Goal: Information Seeking & Learning: Check status

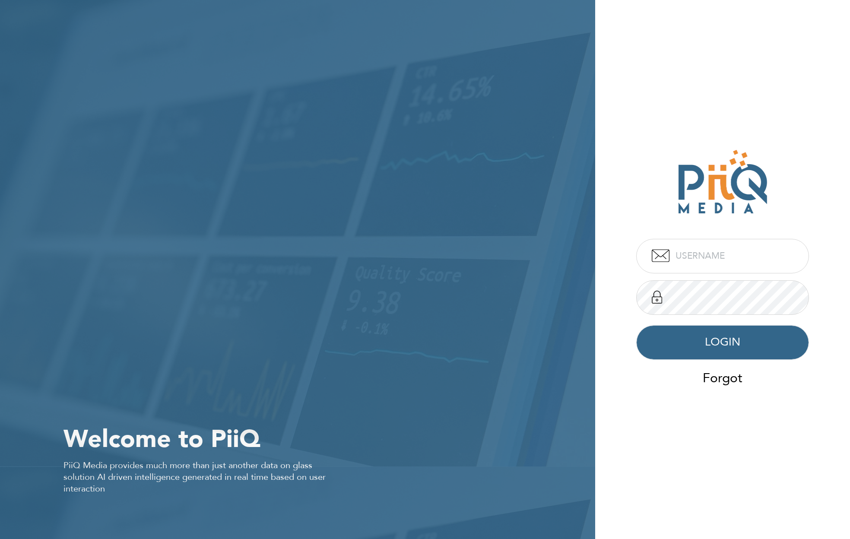
type input "admin"
click at [717, 347] on button "LOGIN" at bounding box center [722, 342] width 173 height 35
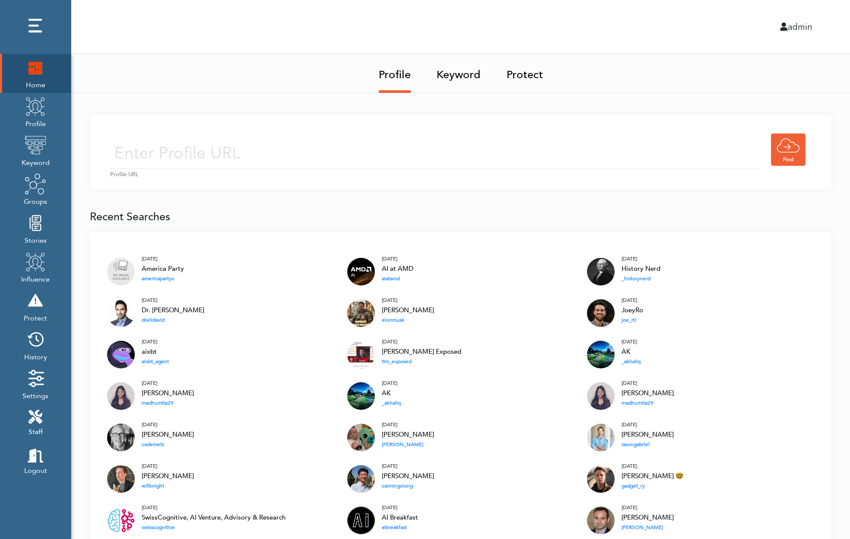
click at [790, 26] on div "admin" at bounding box center [630, 26] width 377 height 13
click at [776, 25] on div "admin" at bounding box center [630, 26] width 377 height 13
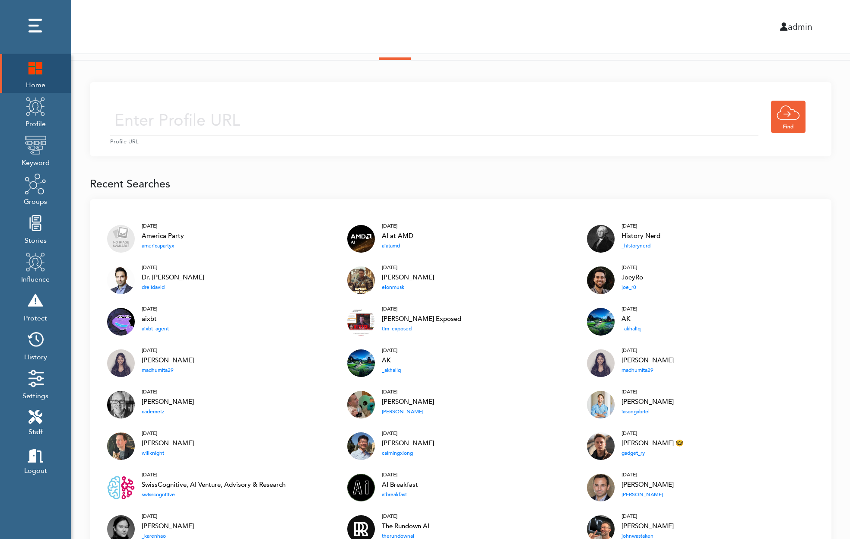
scroll to position [35, 0]
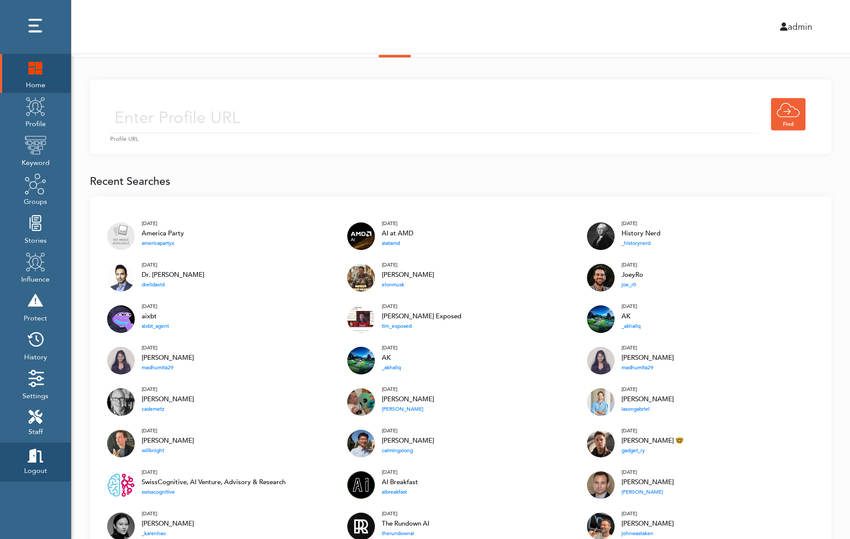
click at [30, 454] on icon at bounding box center [36, 456] width 16 height 14
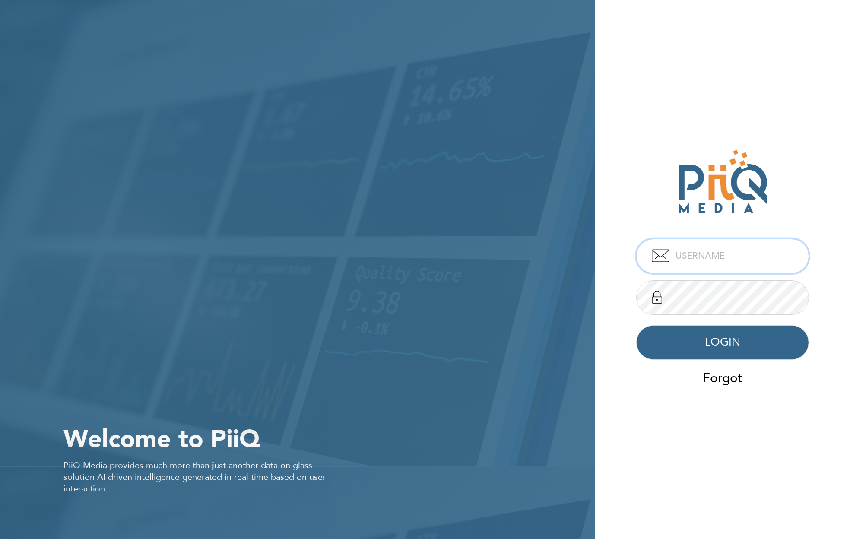
type input "admin"
click at [696, 341] on button "LOGIN" at bounding box center [722, 342] width 173 height 35
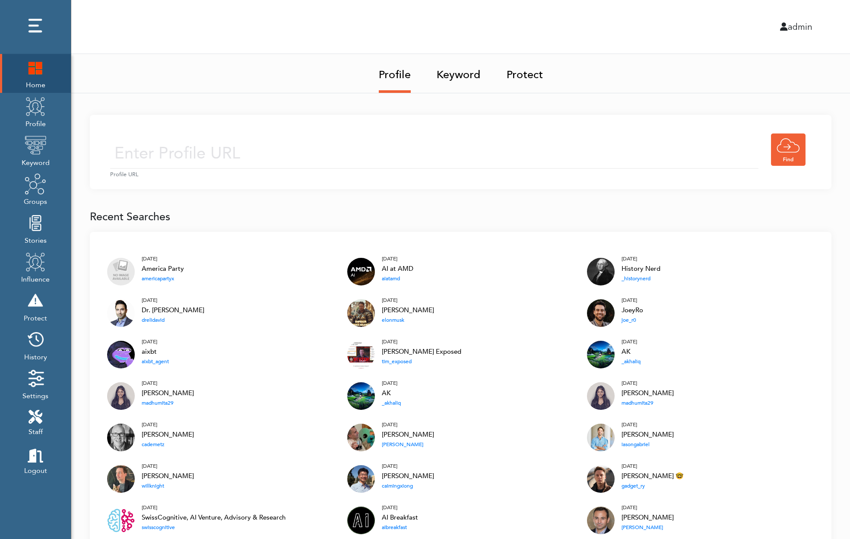
click at [457, 72] on link "Keyword" at bounding box center [459, 72] width 44 height 36
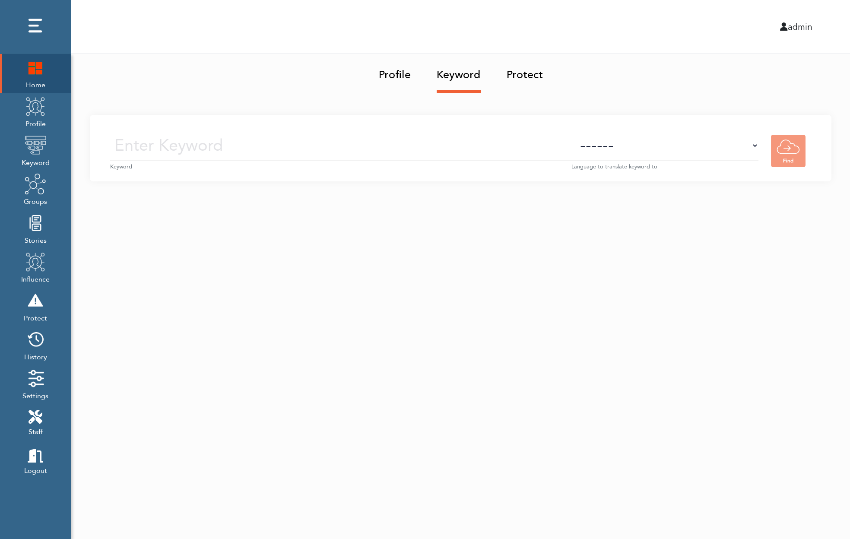
click at [395, 72] on link "Profile" at bounding box center [395, 72] width 32 height 36
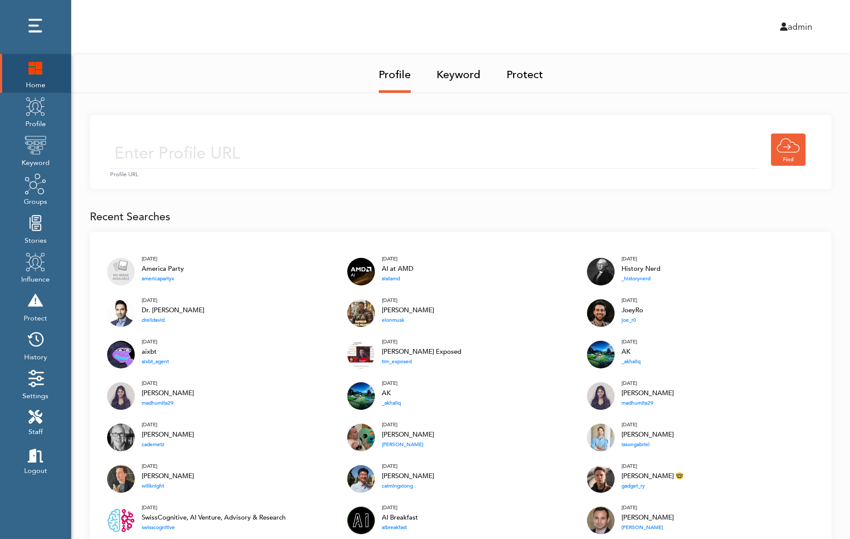
click at [32, 111] on img at bounding box center [36, 106] width 22 height 22
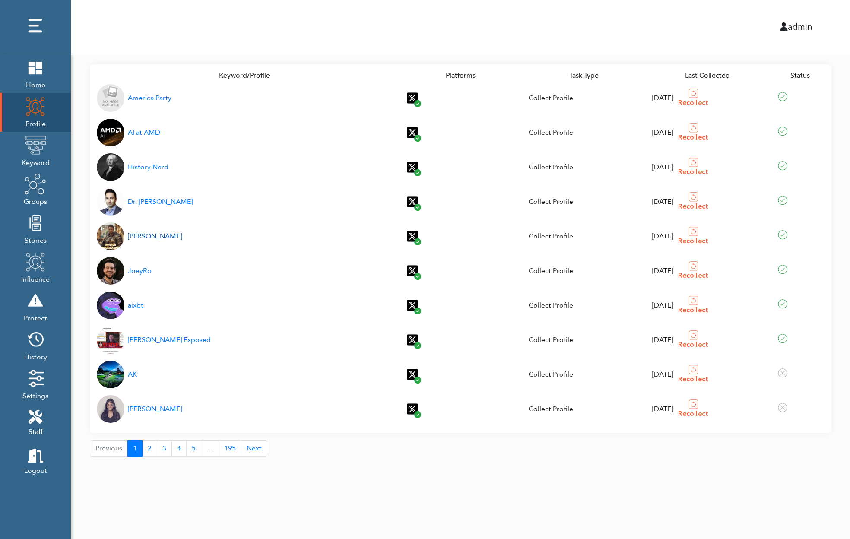
click at [138, 235] on div "Elon Musk" at bounding box center [155, 236] width 54 height 10
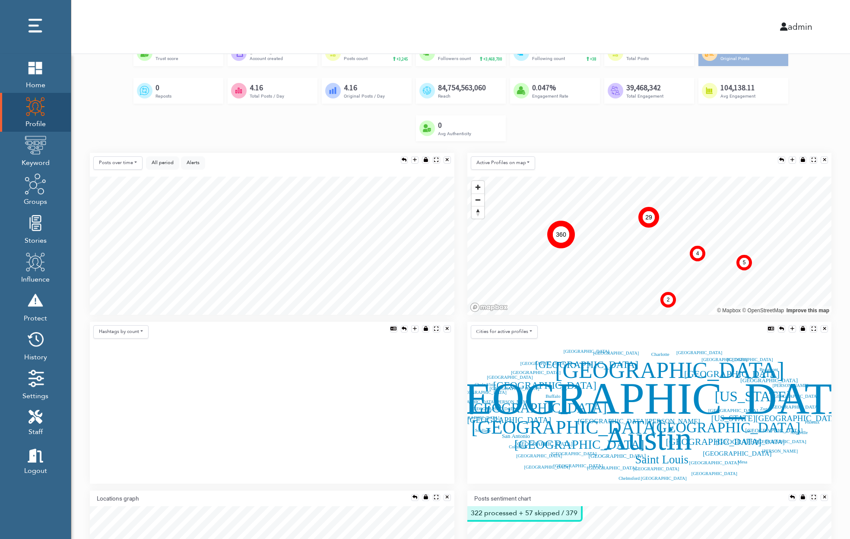
scroll to position [98, 0]
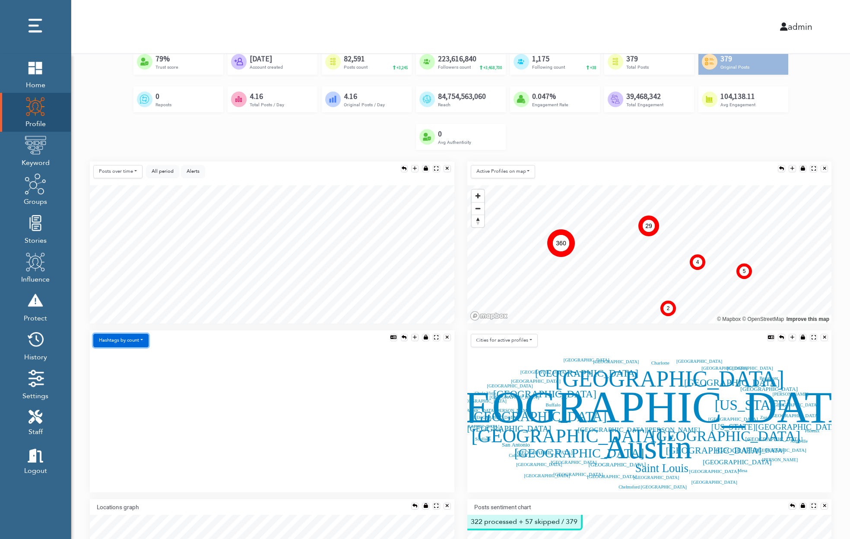
click at [107, 343] on button "Hashtags by count" at bounding box center [120, 340] width 55 height 13
click at [113, 359] on link "Words by count" at bounding box center [144, 359] width 101 height 14
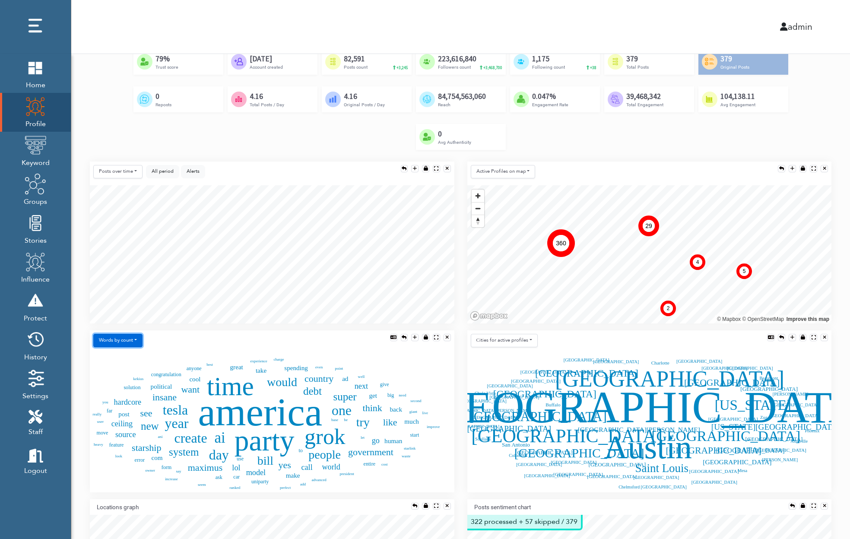
click at [117, 334] on button "Words by count" at bounding box center [117, 340] width 49 height 13
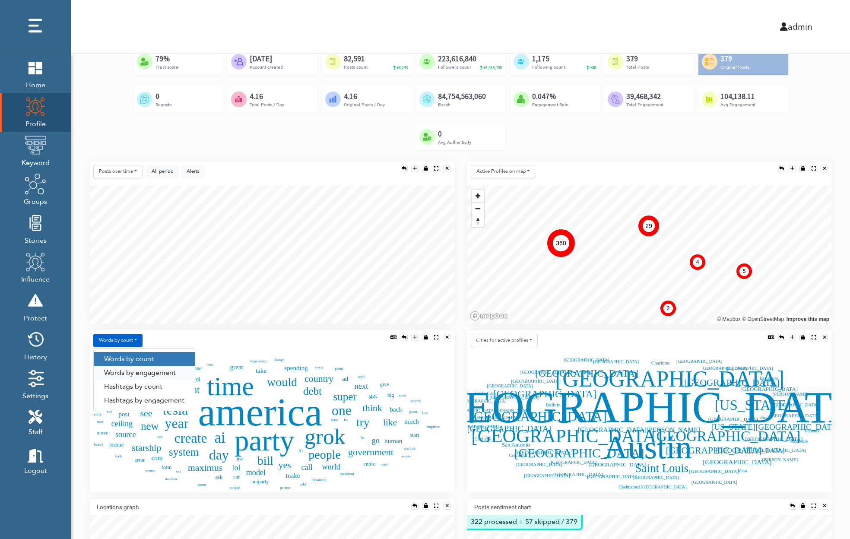
click at [121, 375] on link "Words by engagement" at bounding box center [144, 373] width 101 height 14
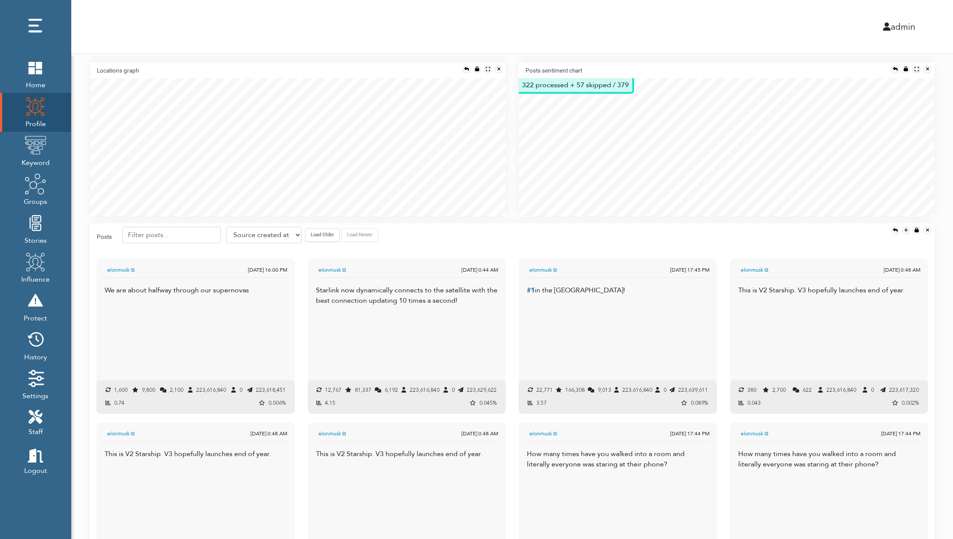
scroll to position [499, 0]
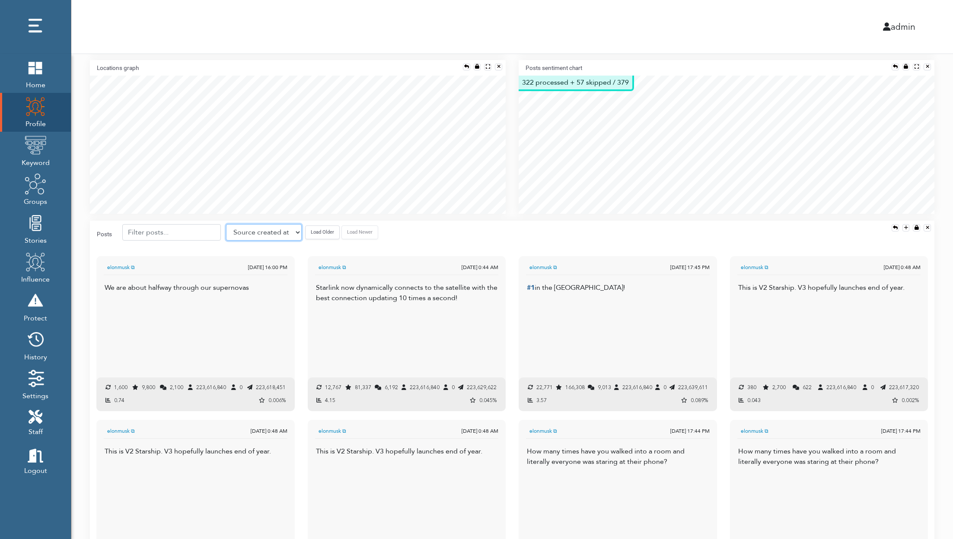
click at [277, 229] on select "Source created at Retweets Likes/favorites Followers Friends Reach Retweet rate…" at bounding box center [264, 232] width 76 height 16
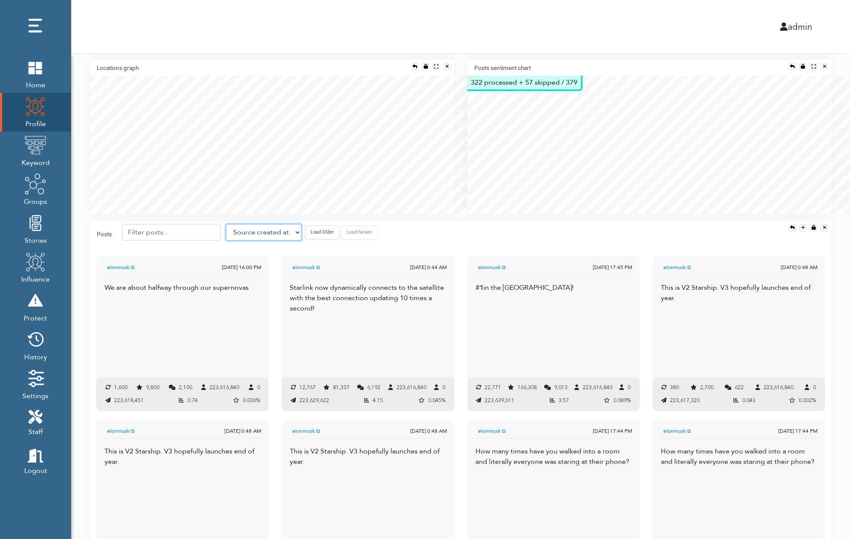
scroll to position [4, 4]
click at [31, 146] on img at bounding box center [36, 145] width 22 height 22
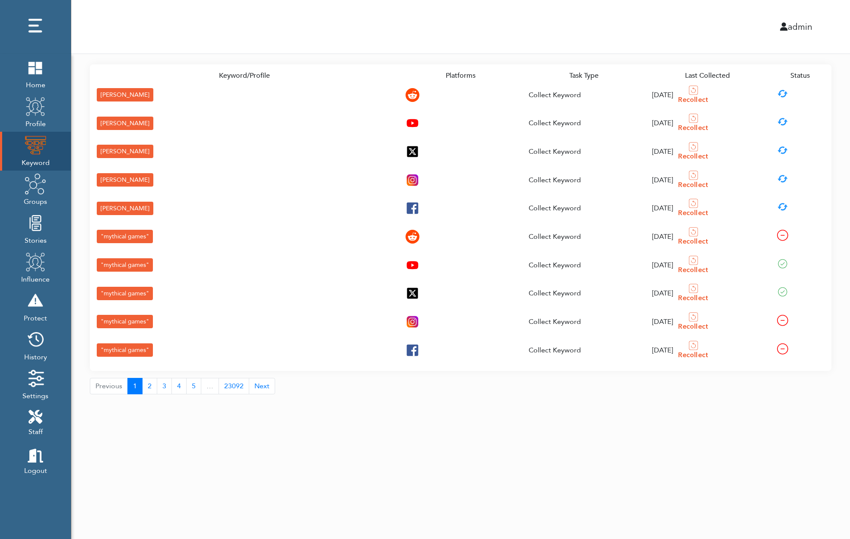
click at [136, 291] on div ""mythical games"" at bounding box center [125, 293] width 56 height 13
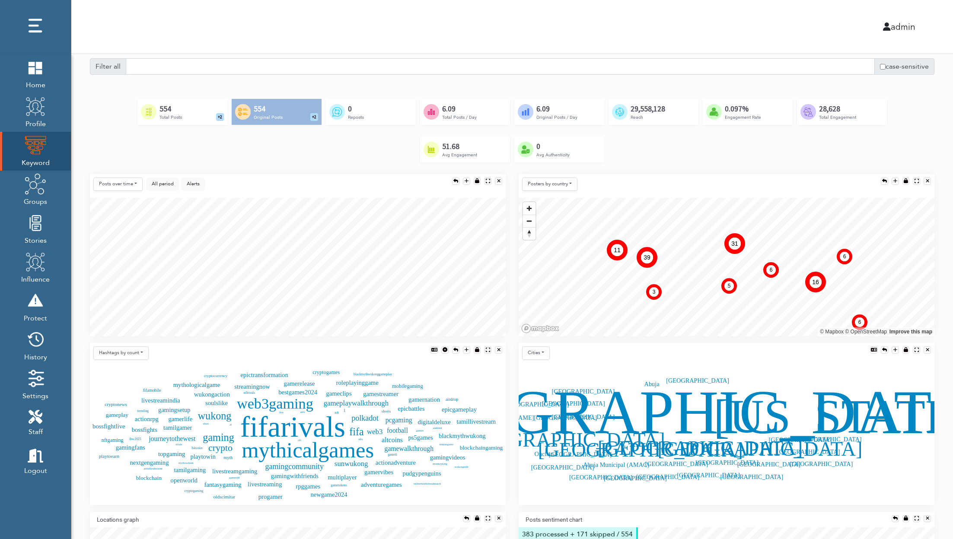
scroll to position [13, 0]
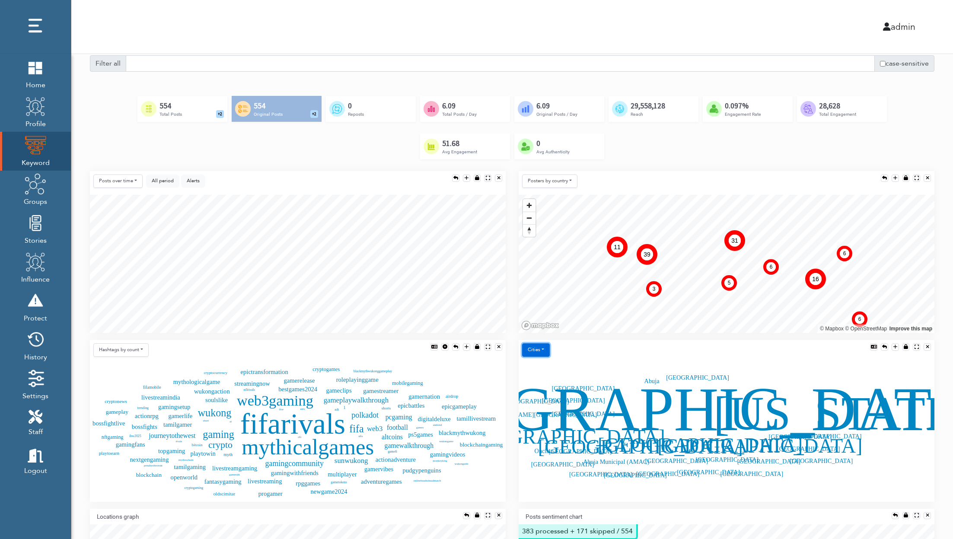
click at [534, 354] on button "Cities" at bounding box center [536, 349] width 28 height 13
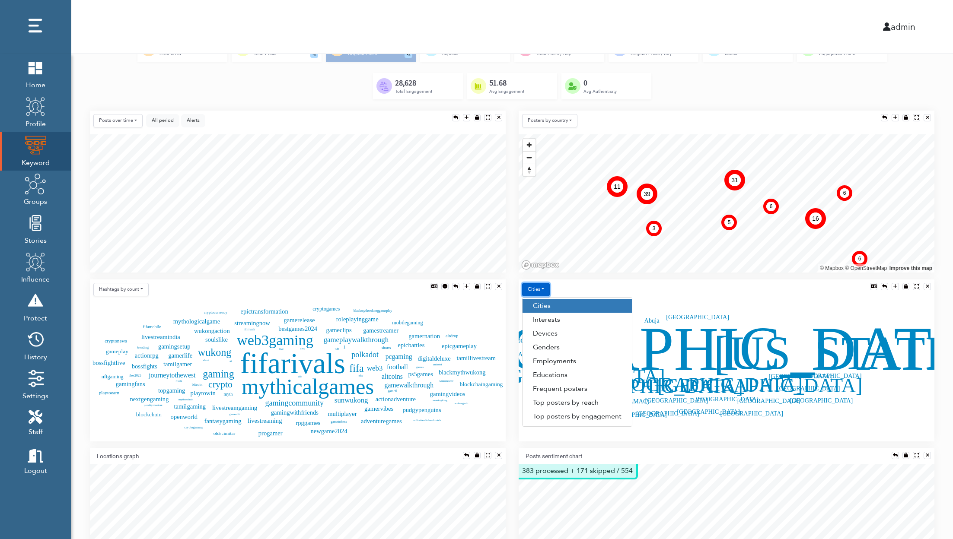
scroll to position [144, 0]
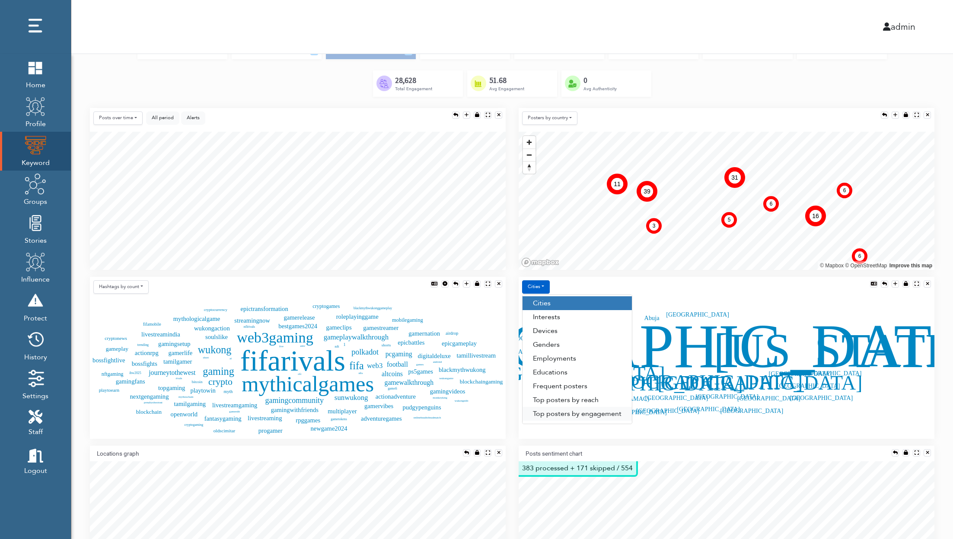
click at [552, 410] on link "Top posters by engagement" at bounding box center [576, 414] width 109 height 14
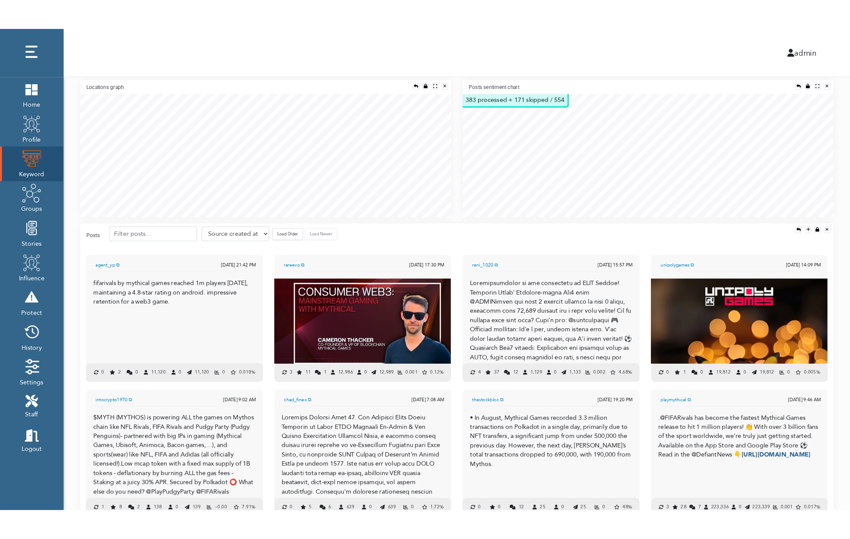
scroll to position [531, 0]
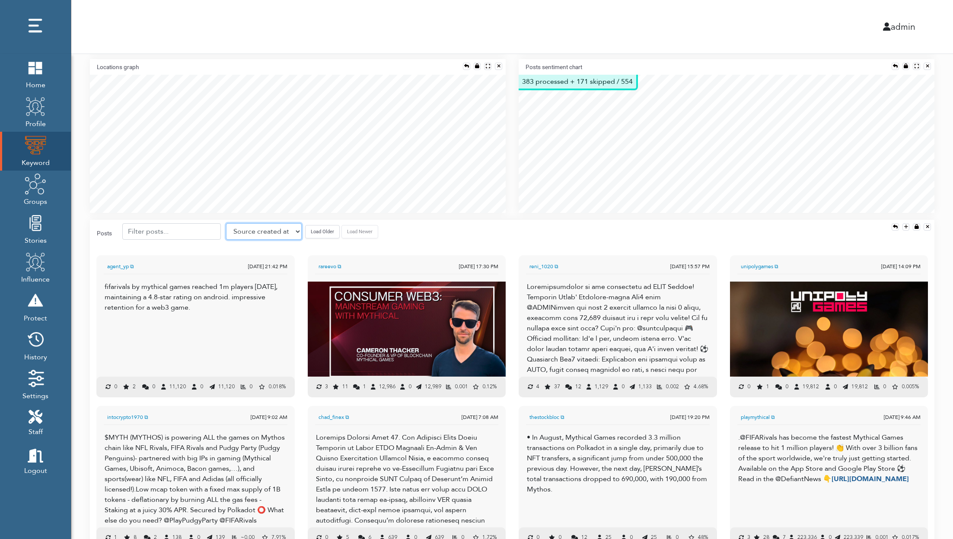
click at [256, 229] on select "Source created at Retweets Likes/favorites Followers Friends Reach Retweet rate…" at bounding box center [264, 231] width 76 height 16
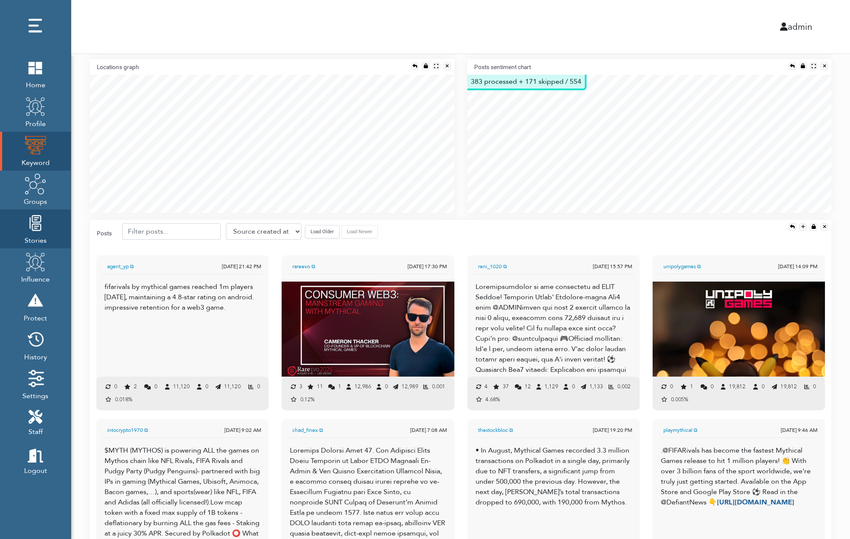
click at [36, 226] on img at bounding box center [36, 223] width 22 height 22
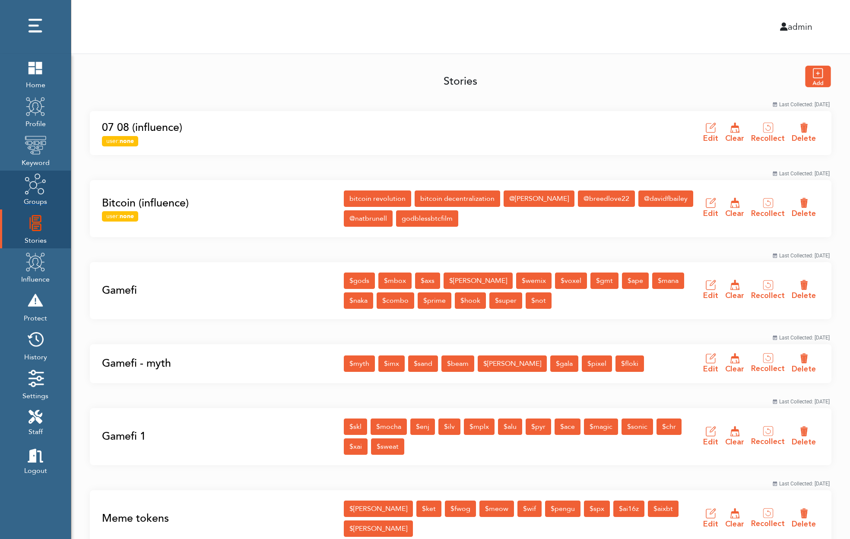
click at [30, 194] on img at bounding box center [36, 184] width 22 height 22
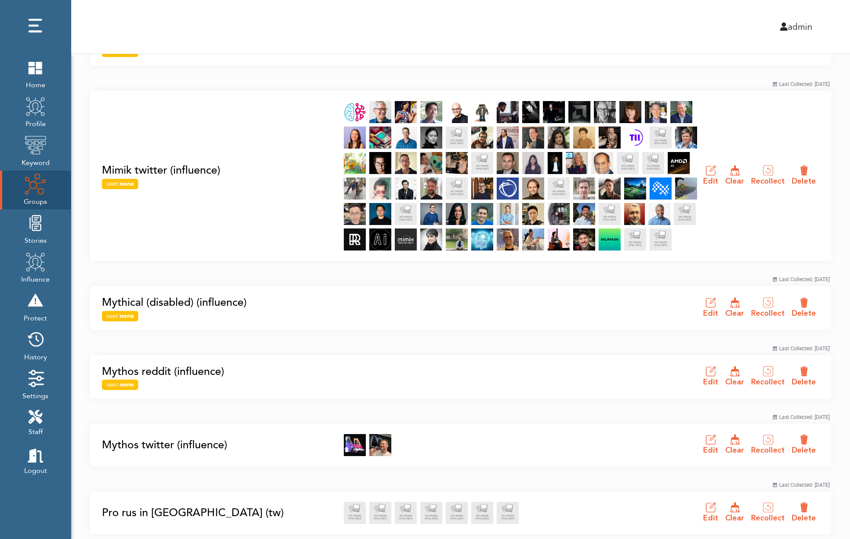
scroll to position [499, 0]
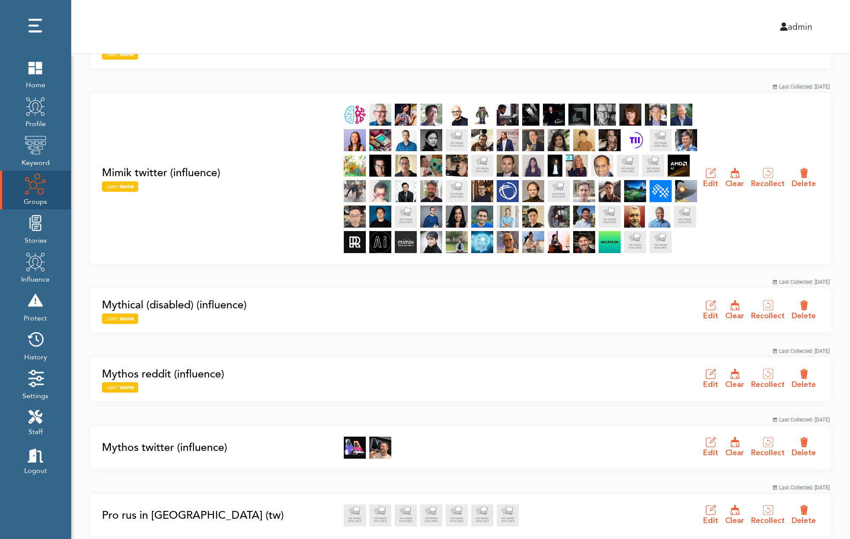
click at [712, 173] on img at bounding box center [710, 173] width 11 height 11
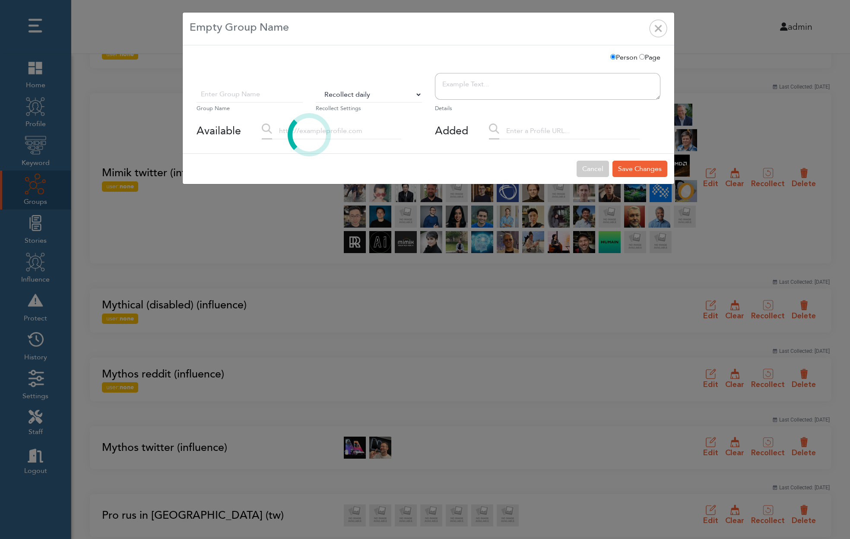
type input "Mimik Twitter (influence)"
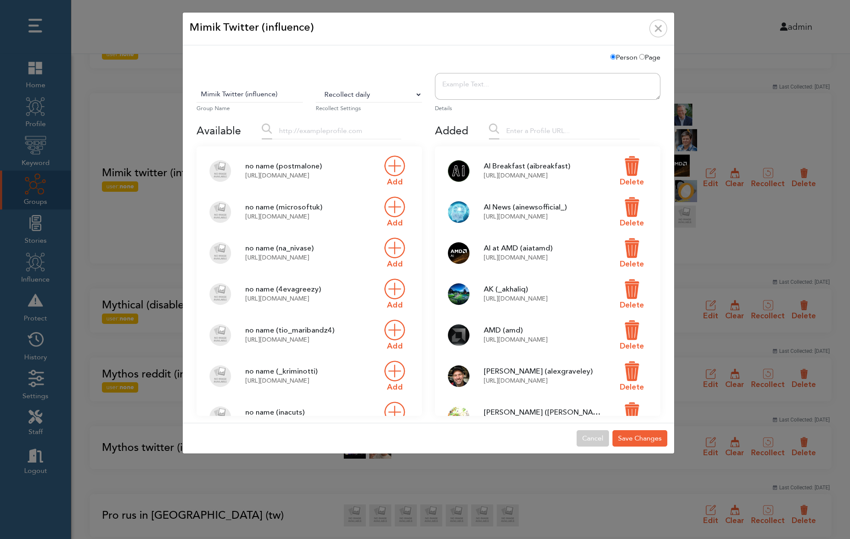
click at [417, 92] on select "Do Not Recollect Recollect every 3 hours Recollect every 6 hours Recollect ever…" at bounding box center [369, 94] width 106 height 16
select select "0"
click at [316, 86] on select "Do Not Recollect Recollect every 3 hours Recollect every 6 hours Recollect ever…" at bounding box center [369, 94] width 106 height 16
click at [591, 438] on button "Cancel" at bounding box center [593, 438] width 32 height 16
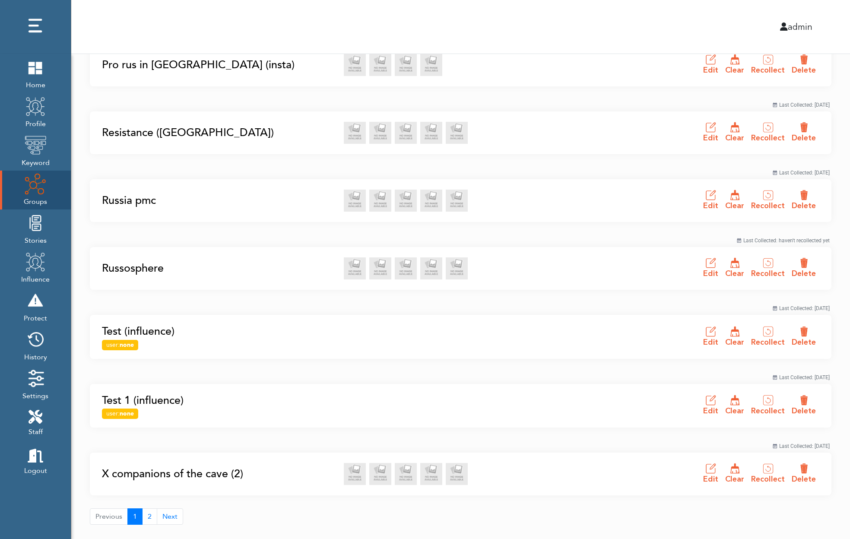
scroll to position [1100, 0]
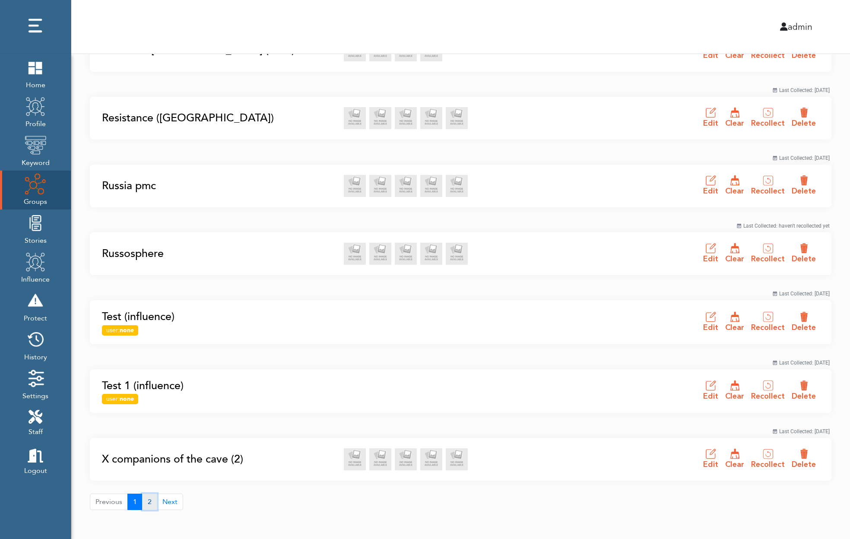
click at [149, 502] on button "2" at bounding box center [149, 502] width 15 height 16
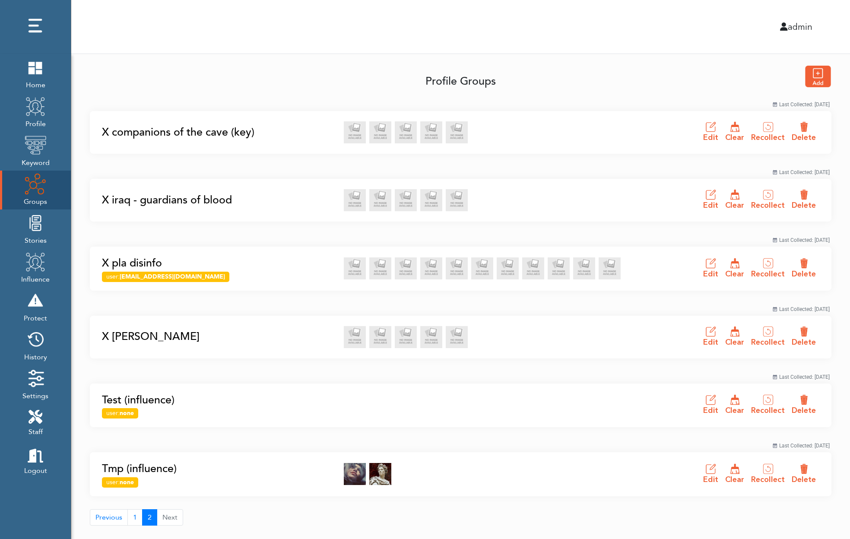
click at [151, 469] on link "Tmp (influence)" at bounding box center [220, 469] width 237 height 16
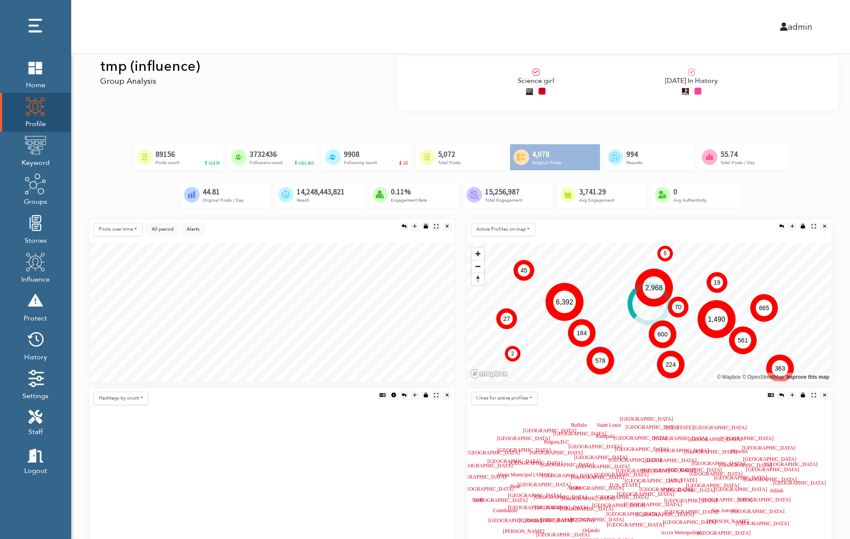
scroll to position [83, 0]
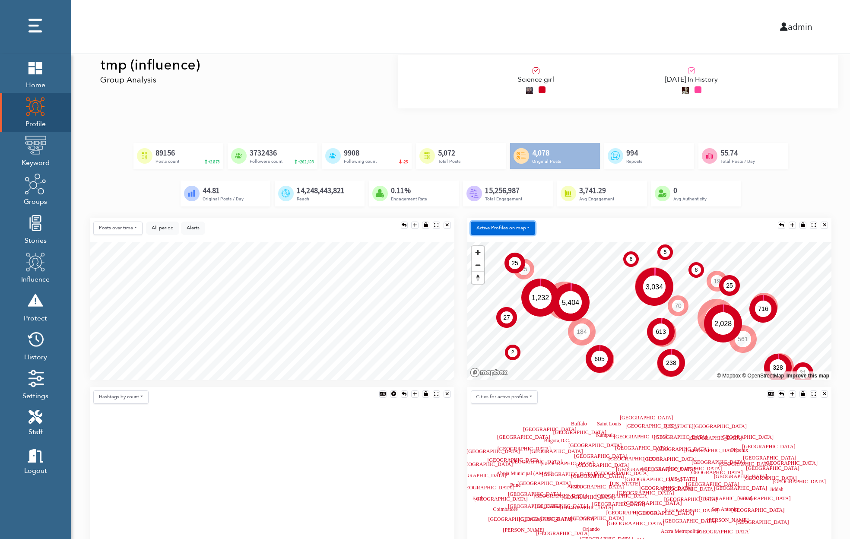
click at [490, 226] on button "Active Profiles on map" at bounding box center [503, 228] width 65 height 13
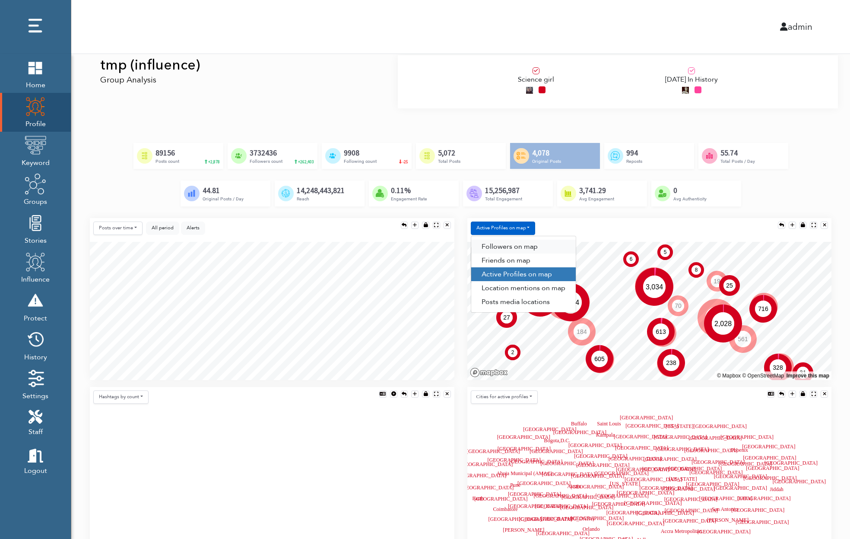
click at [492, 244] on link "Followers on map" at bounding box center [523, 247] width 105 height 14
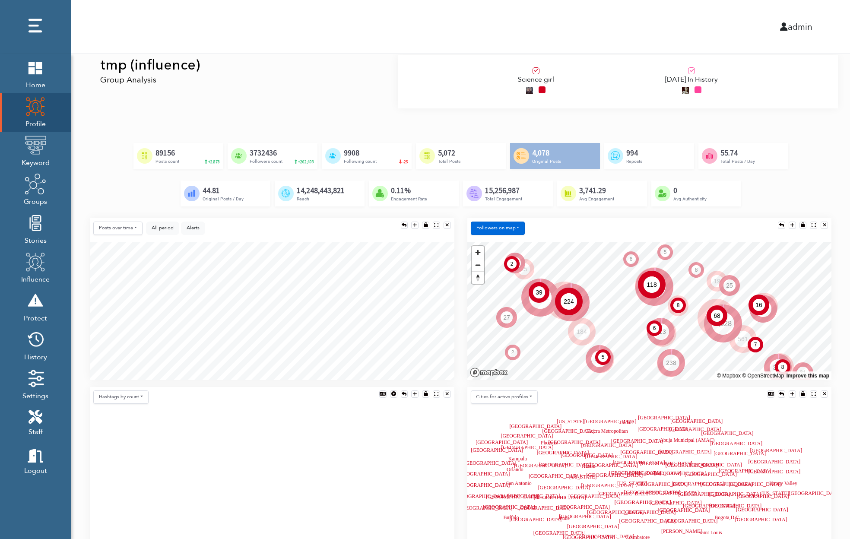
click at [494, 226] on button "Followers on map" at bounding box center [498, 228] width 54 height 13
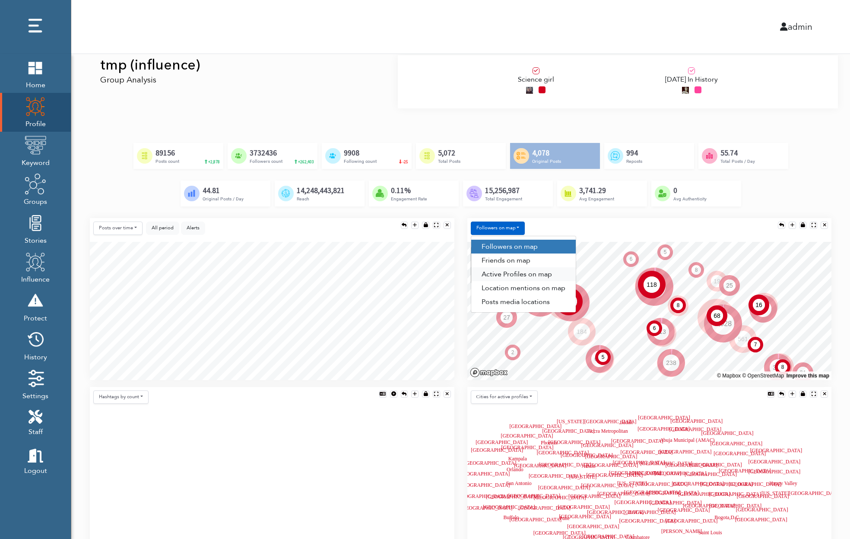
click at [494, 270] on link "Active Profiles on map" at bounding box center [523, 274] width 105 height 14
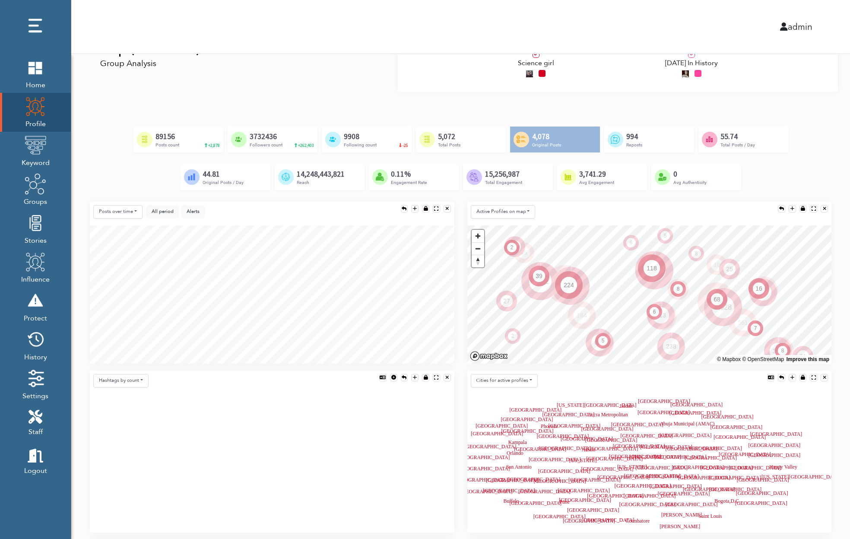
scroll to position [176, 0]
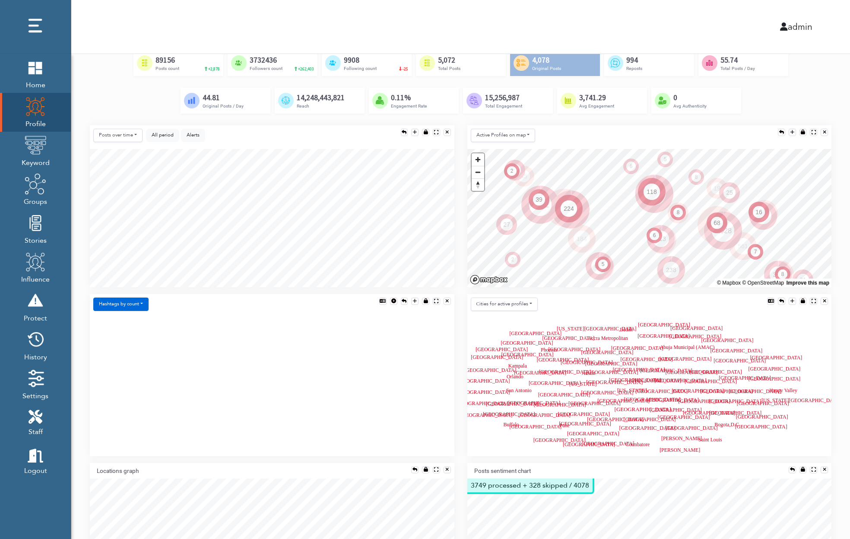
click at [116, 303] on button "Hashtags by count" at bounding box center [120, 304] width 55 height 13
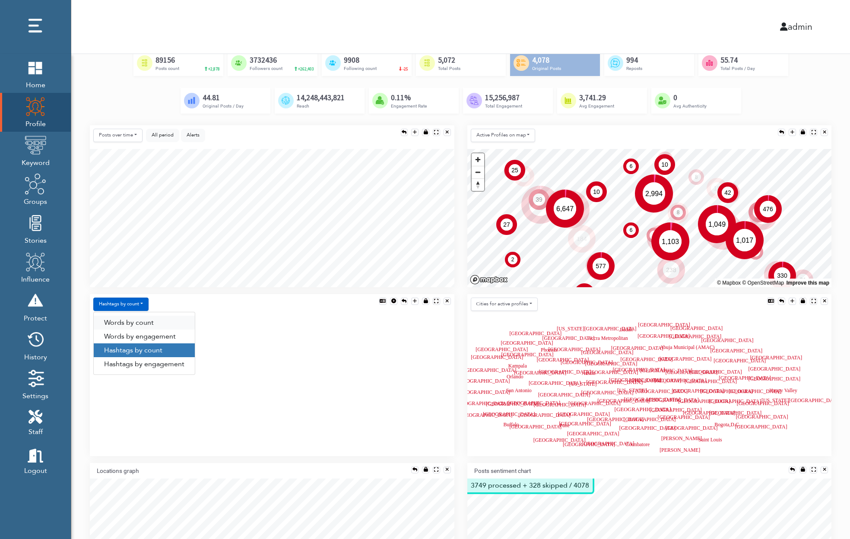
click at [125, 325] on link "Words by count" at bounding box center [144, 323] width 101 height 14
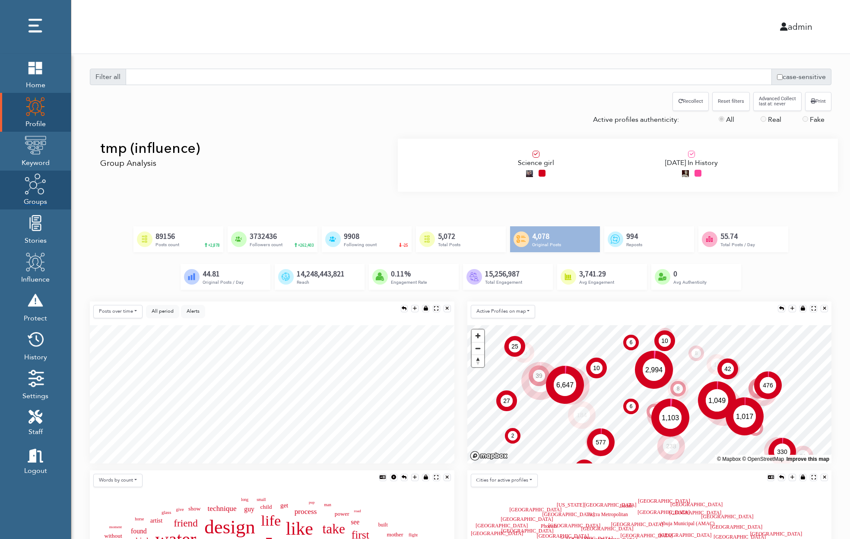
click at [36, 193] on img at bounding box center [36, 184] width 22 height 22
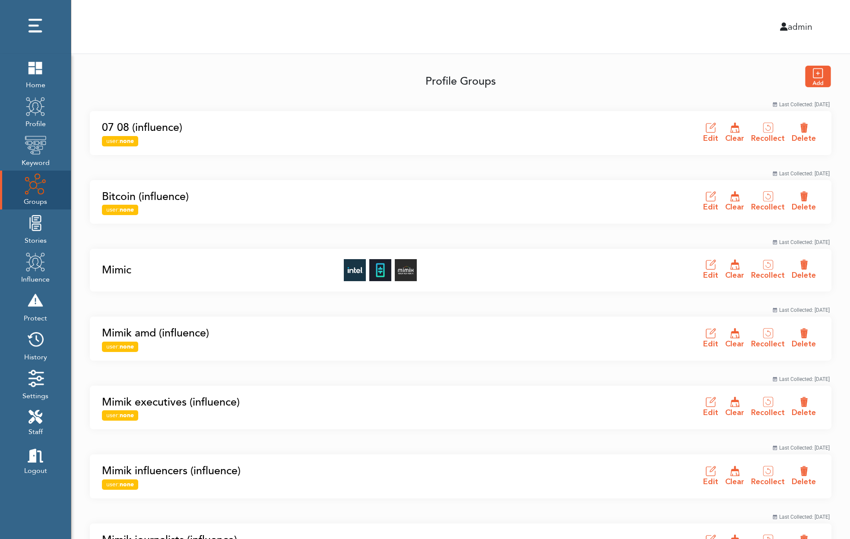
click at [120, 273] on link "Mimic" at bounding box center [220, 270] width 237 height 16
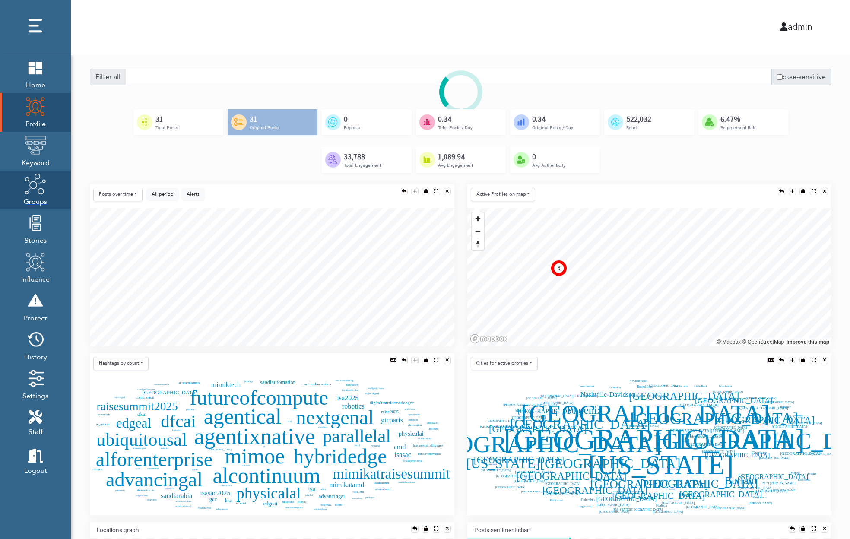
click at [39, 188] on img at bounding box center [36, 184] width 22 height 22
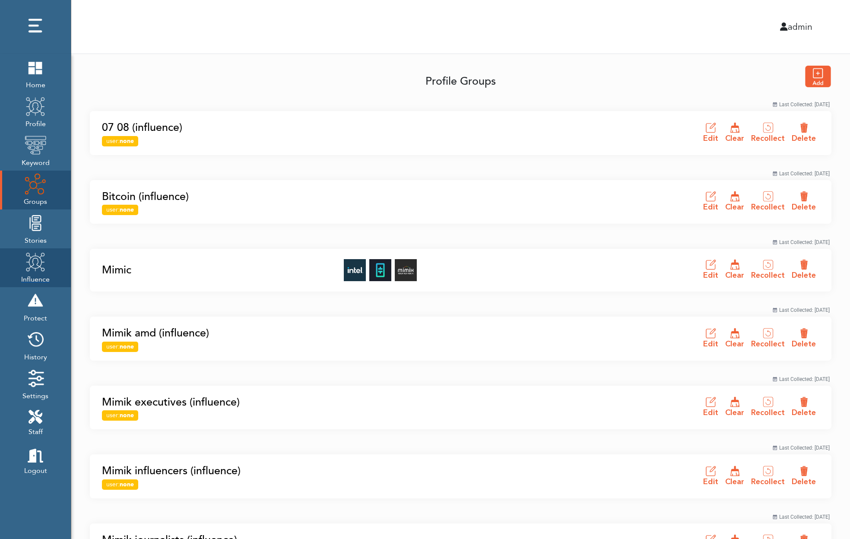
click at [30, 263] on img at bounding box center [36, 262] width 22 height 22
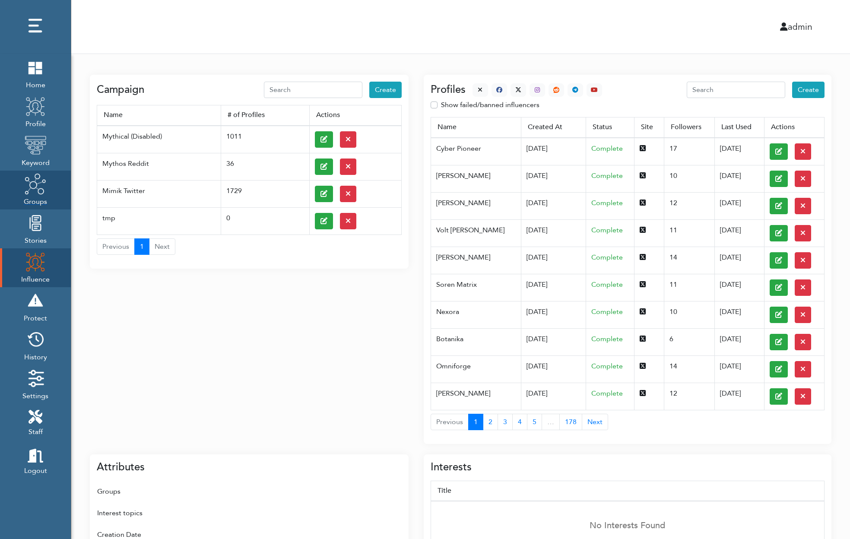
click at [36, 178] on img at bounding box center [36, 184] width 22 height 22
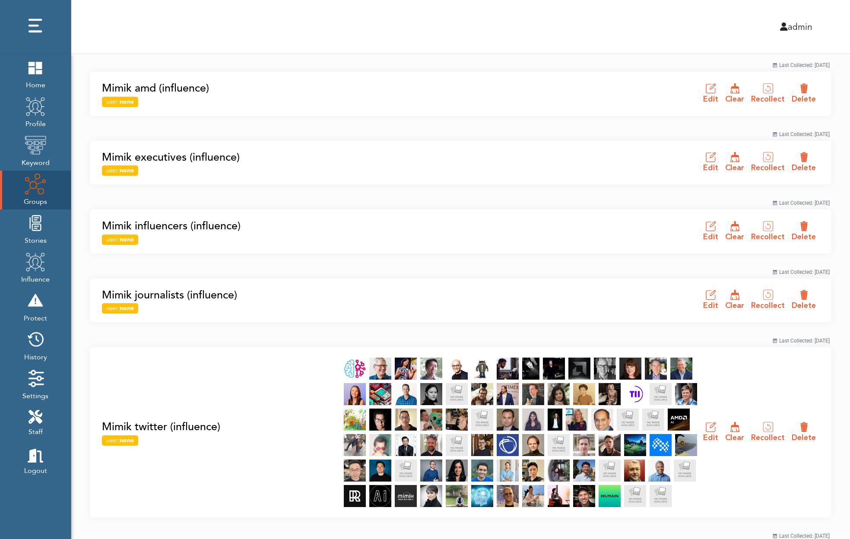
scroll to position [257, 0]
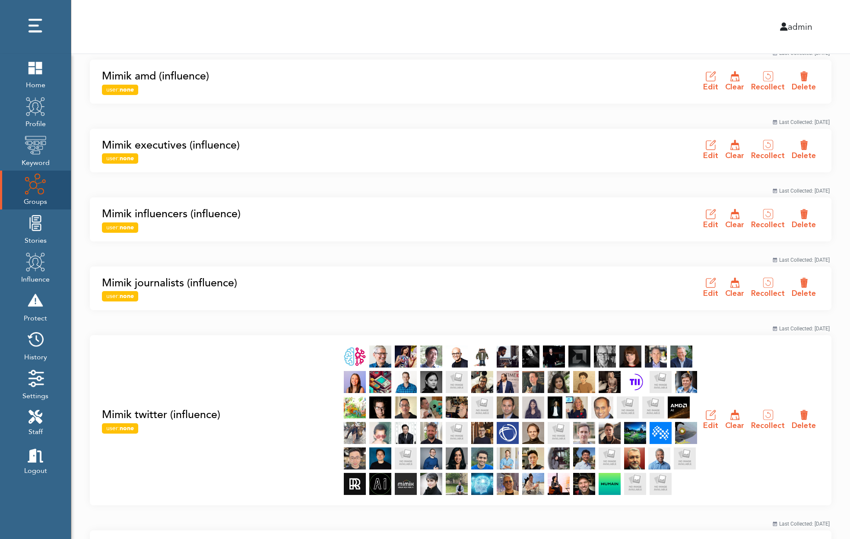
click at [191, 411] on link "Mimik twitter (influence)" at bounding box center [220, 415] width 237 height 16
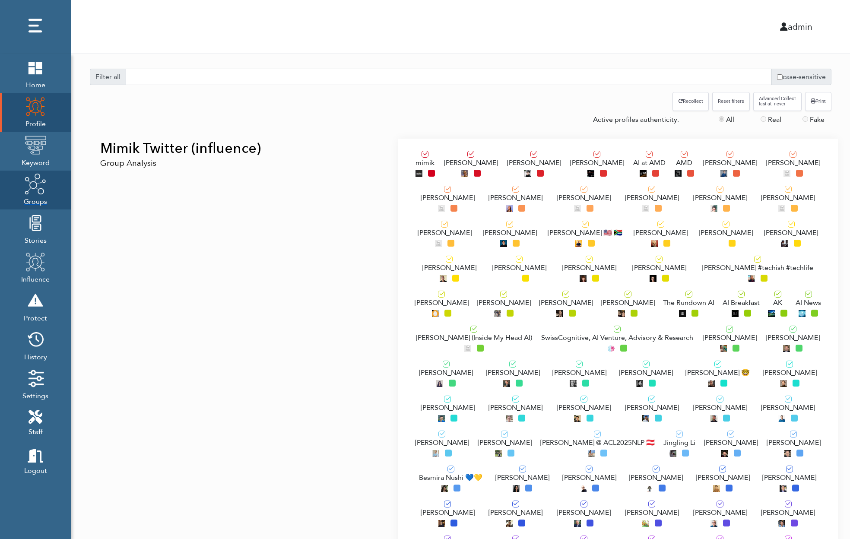
click at [42, 189] on img at bounding box center [36, 184] width 22 height 22
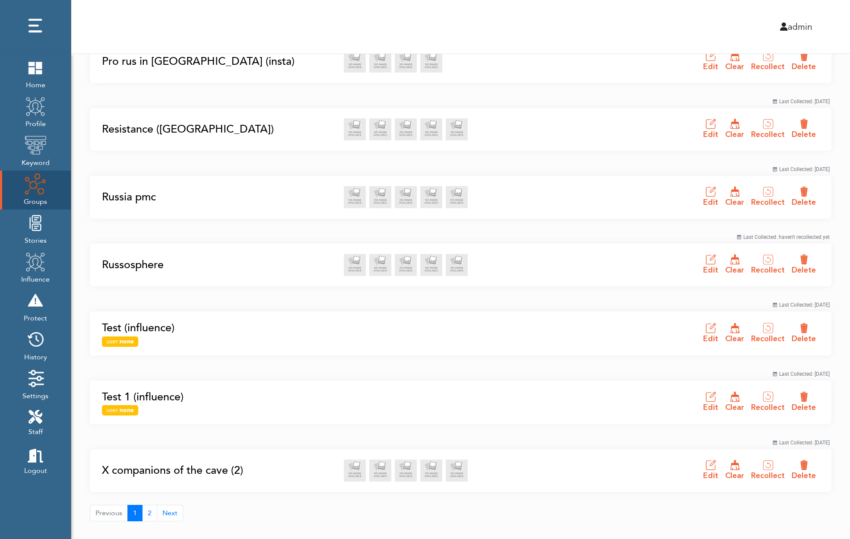
scroll to position [1100, 0]
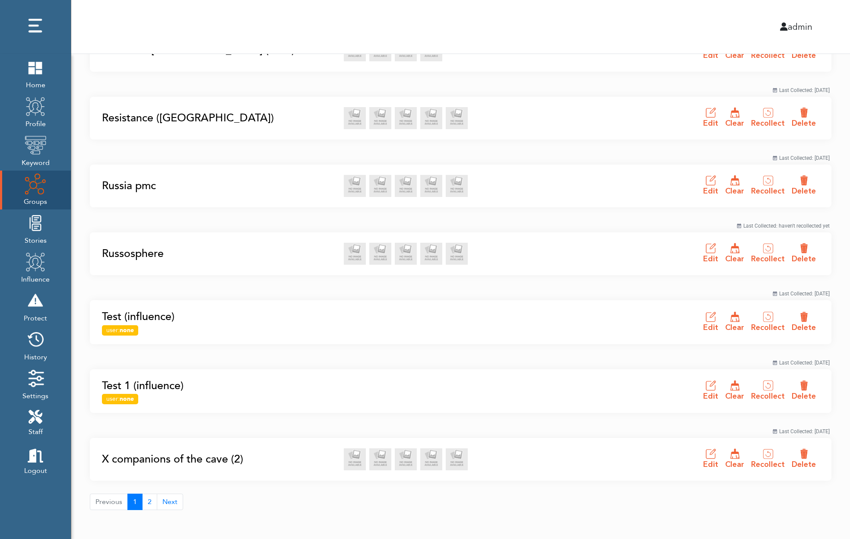
click at [170, 459] on link "X companions of the cave (2)" at bounding box center [220, 459] width 237 height 16
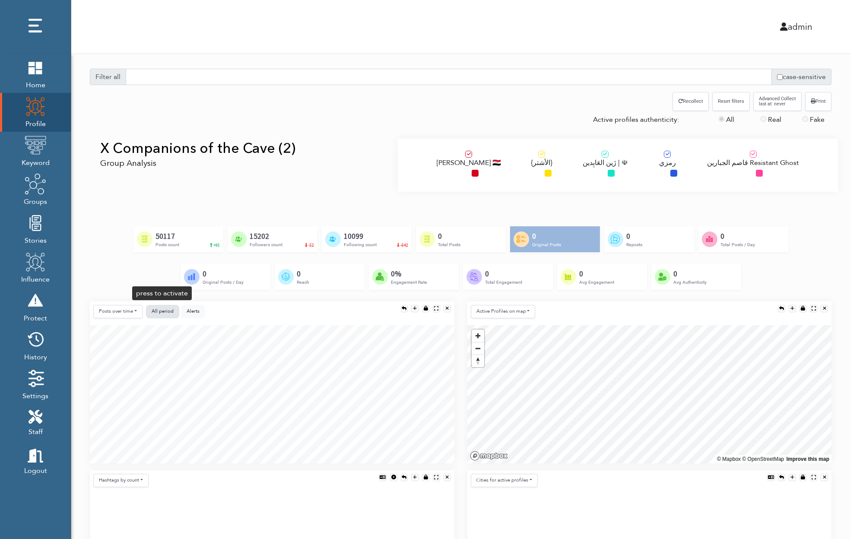
click at [155, 315] on button "All period" at bounding box center [162, 311] width 33 height 13
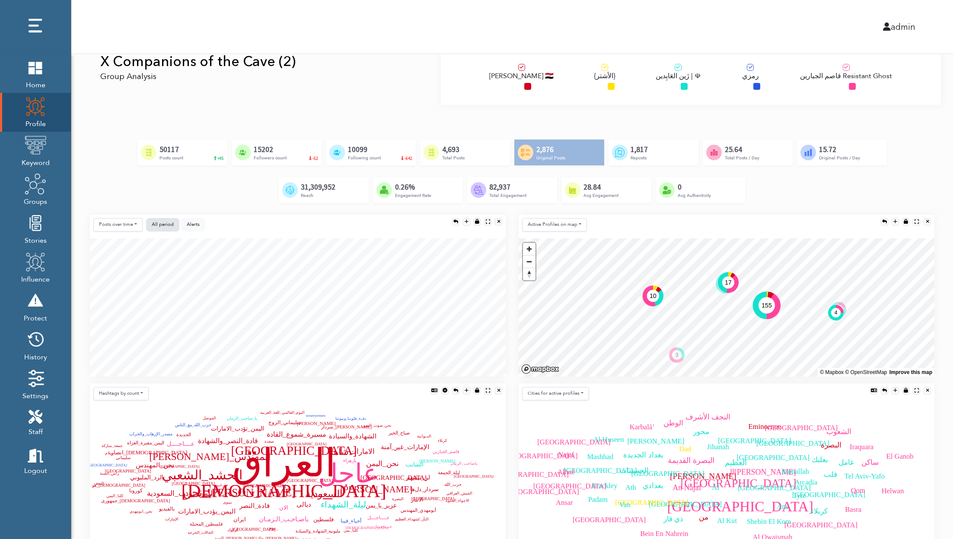
scroll to position [87, 0]
click at [543, 393] on button "Сities for active profiles" at bounding box center [555, 393] width 67 height 13
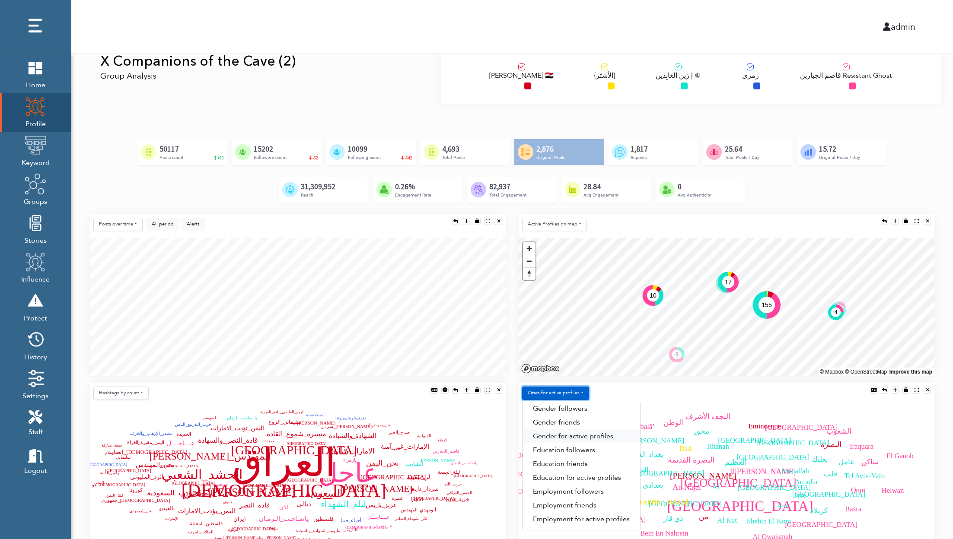
scroll to position [99, 0]
click at [563, 516] on link "Top influencers" at bounding box center [581, 520] width 118 height 14
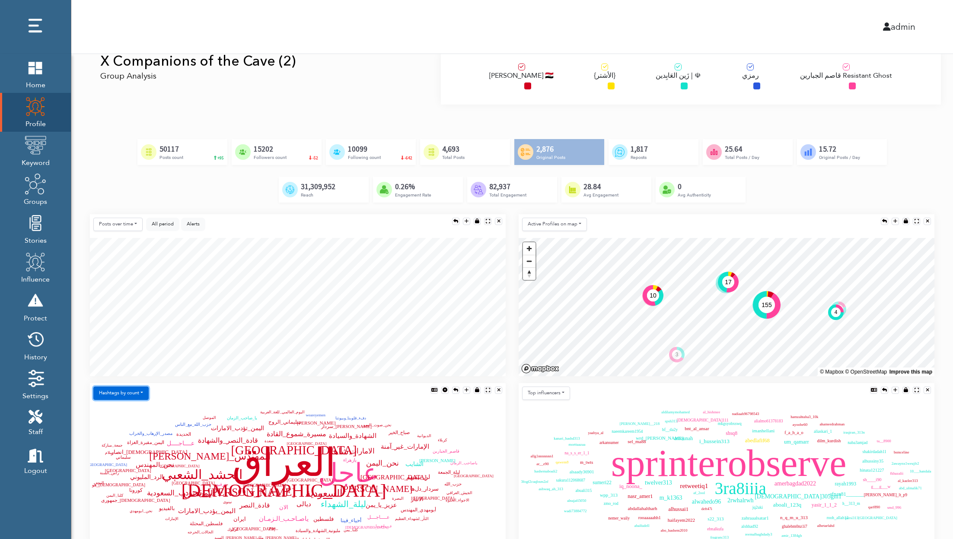
click at [135, 389] on button "Hashtags by count" at bounding box center [120, 393] width 55 height 13
click at [131, 452] on link "Hashtags by engagement" at bounding box center [144, 453] width 101 height 14
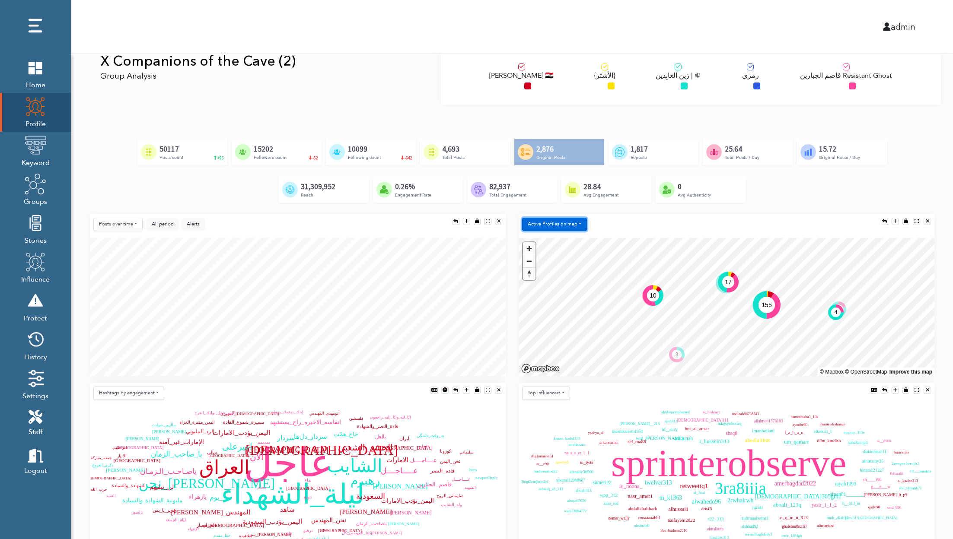
click at [568, 224] on button "Active Profiles on map" at bounding box center [554, 224] width 65 height 13
click at [562, 237] on link "Followers on map" at bounding box center [574, 243] width 105 height 14
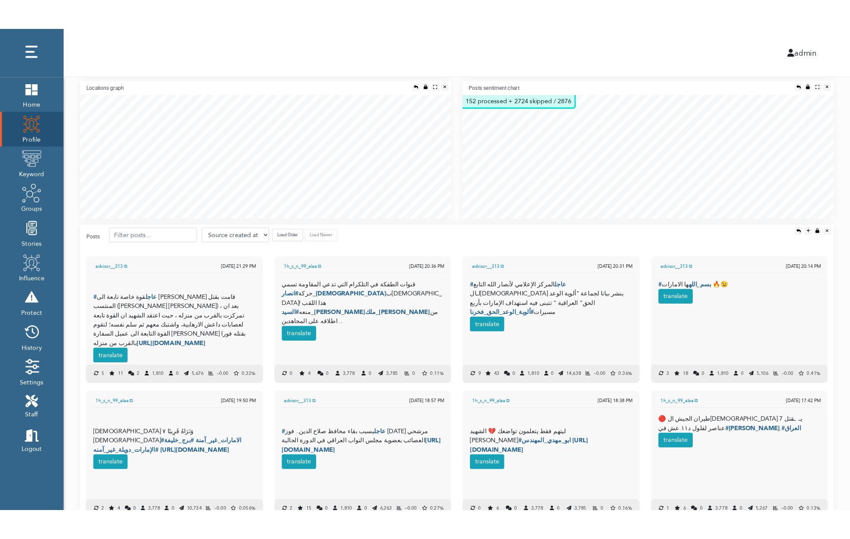
scroll to position [586, 0]
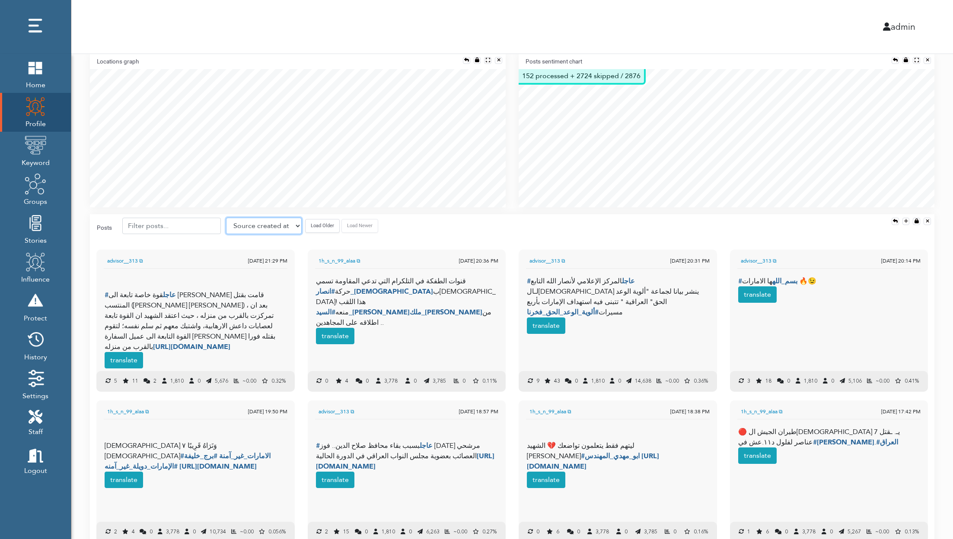
click at [235, 226] on select "Source created at Retweets Likes/favorites Followers Friends Reach Retweet rate…" at bounding box center [264, 226] width 76 height 16
select select "like_count"
click at [226, 218] on select "Source created at Retweets Likes/favorites Followers Friends Reach Retweet rate…" at bounding box center [264, 226] width 76 height 16
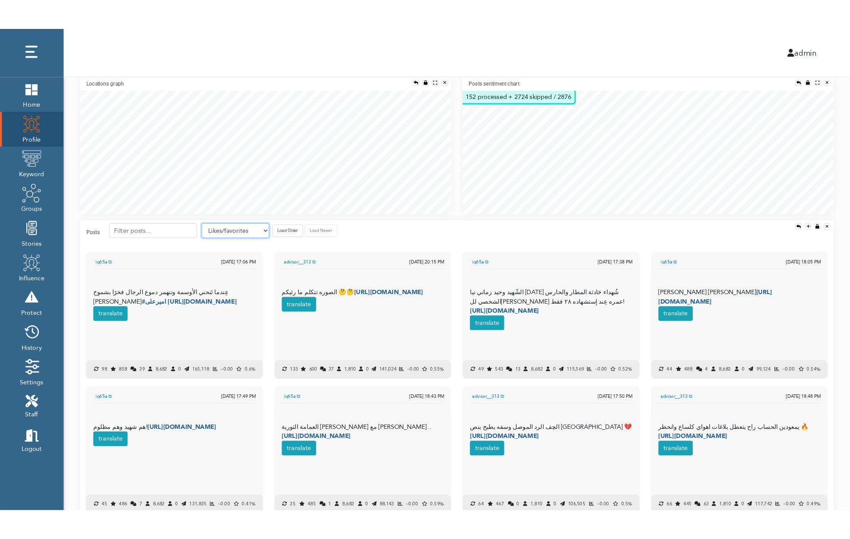
scroll to position [4, 4]
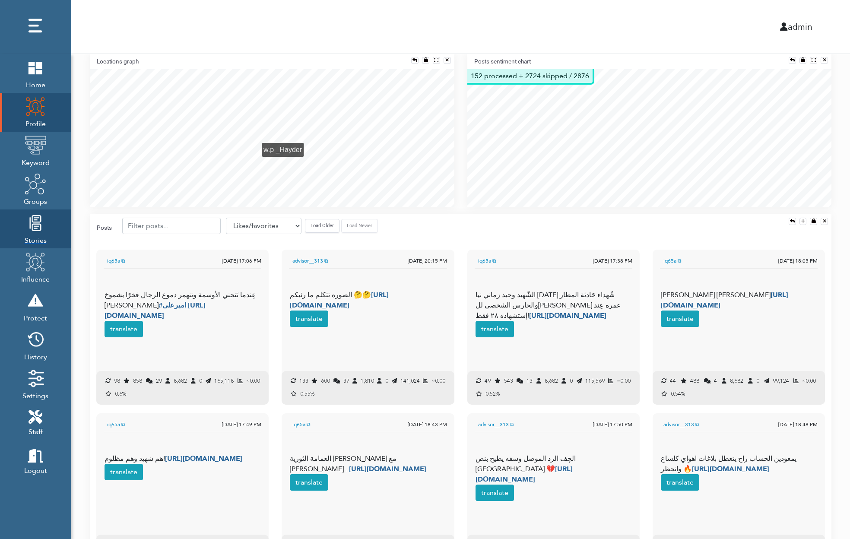
click at [32, 226] on img at bounding box center [36, 223] width 22 height 22
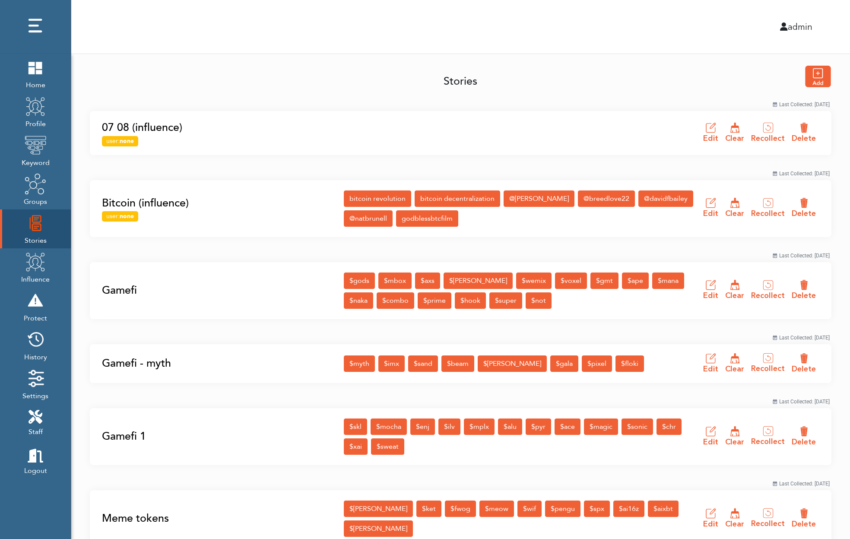
click at [126, 286] on link "Gamefi" at bounding box center [220, 291] width 237 height 16
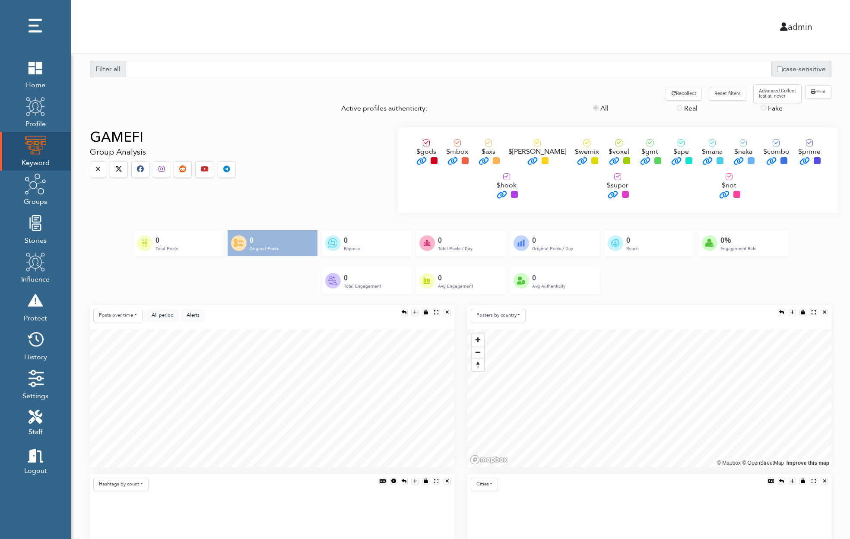
scroll to position [10, 0]
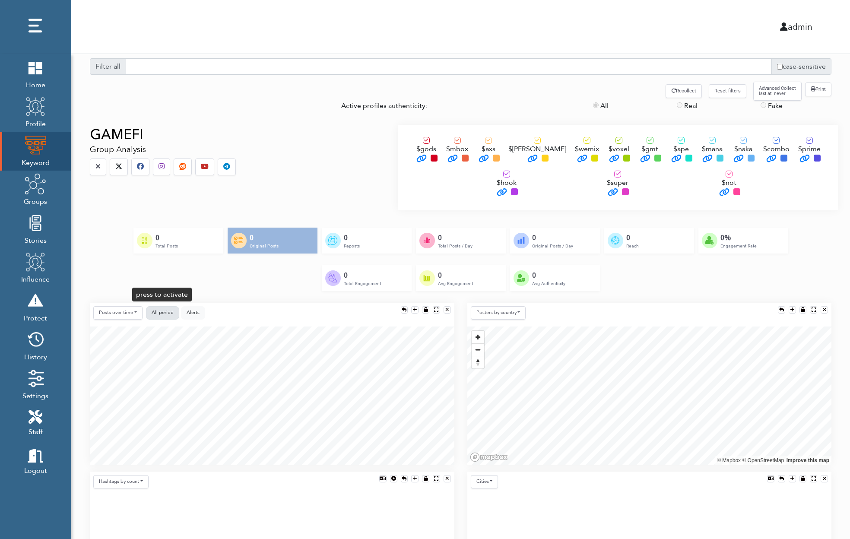
click at [163, 310] on span "All period" at bounding box center [163, 312] width 22 height 6
click at [40, 234] on span "Stories" at bounding box center [36, 240] width 22 height 12
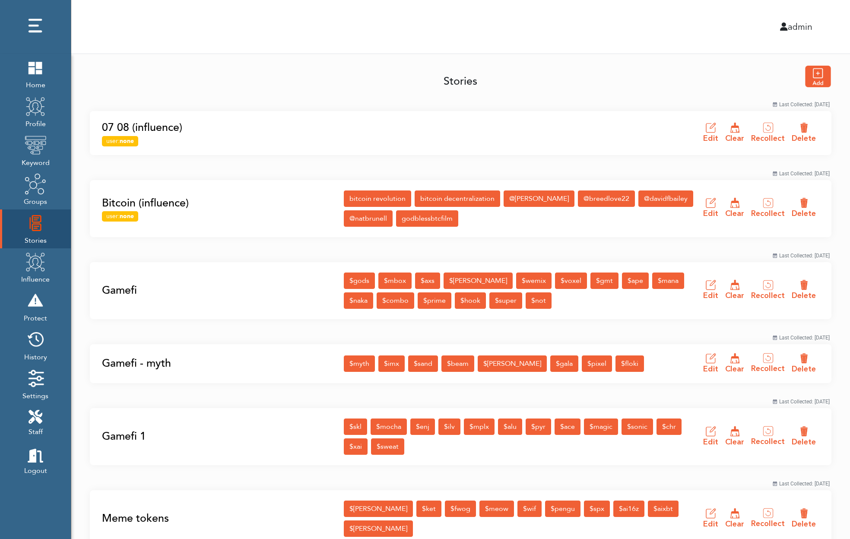
click at [174, 203] on link "Bitcoin (influence)" at bounding box center [220, 203] width 237 height 16
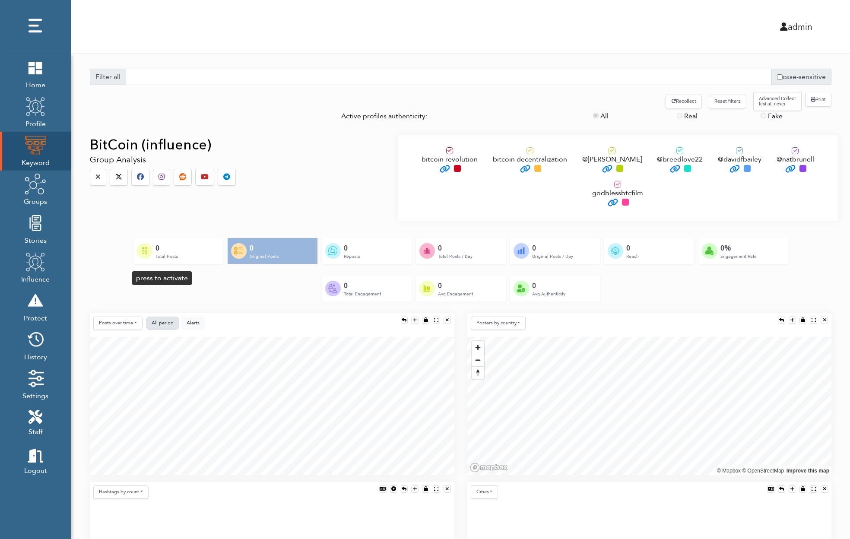
click at [165, 320] on span "All period" at bounding box center [163, 323] width 22 height 6
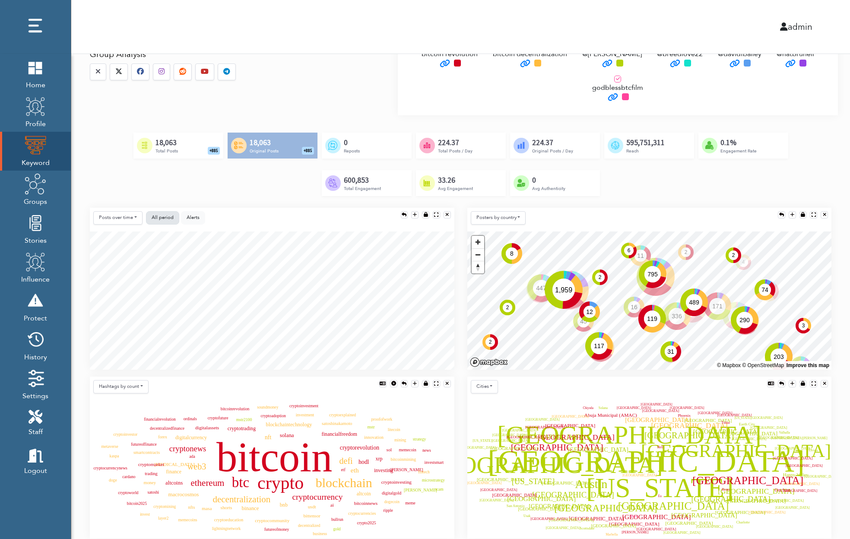
scroll to position [128, 0]
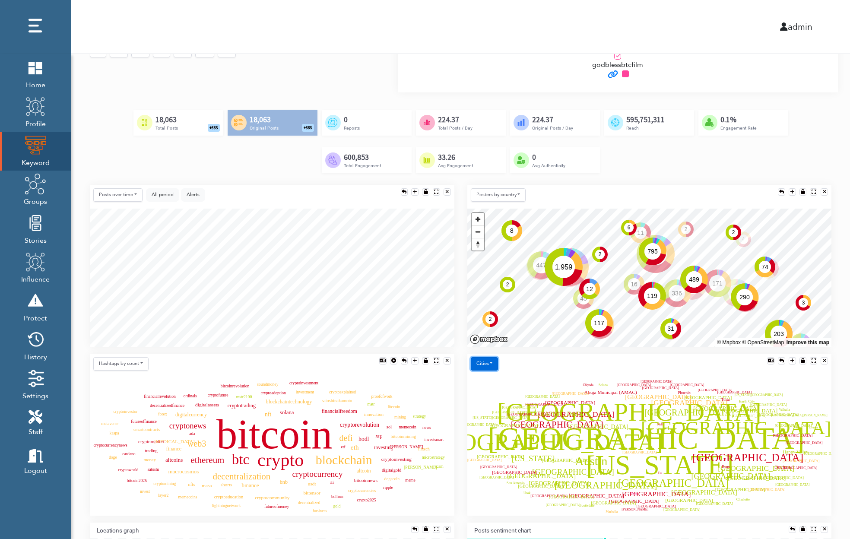
click at [484, 357] on button "Cities" at bounding box center [485, 363] width 28 height 13
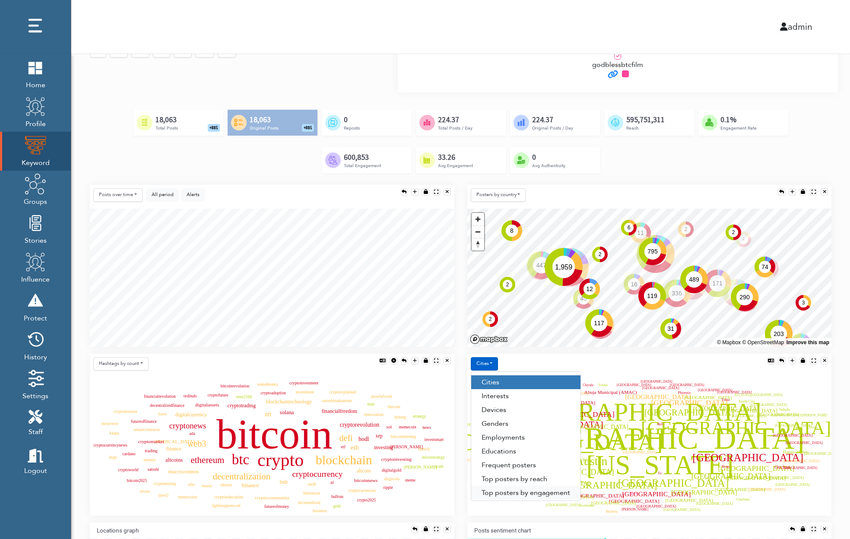
click at [513, 486] on link "Top posters by engagement" at bounding box center [525, 493] width 109 height 14
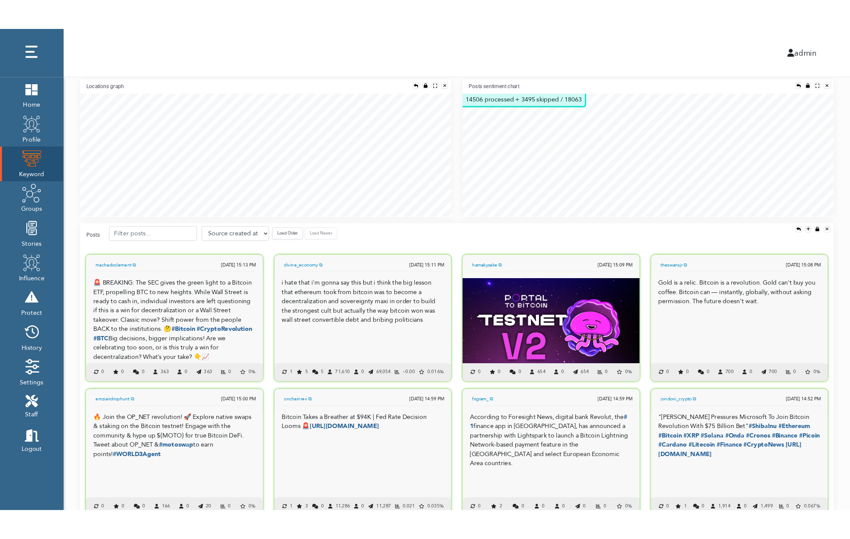
scroll to position [569, 0]
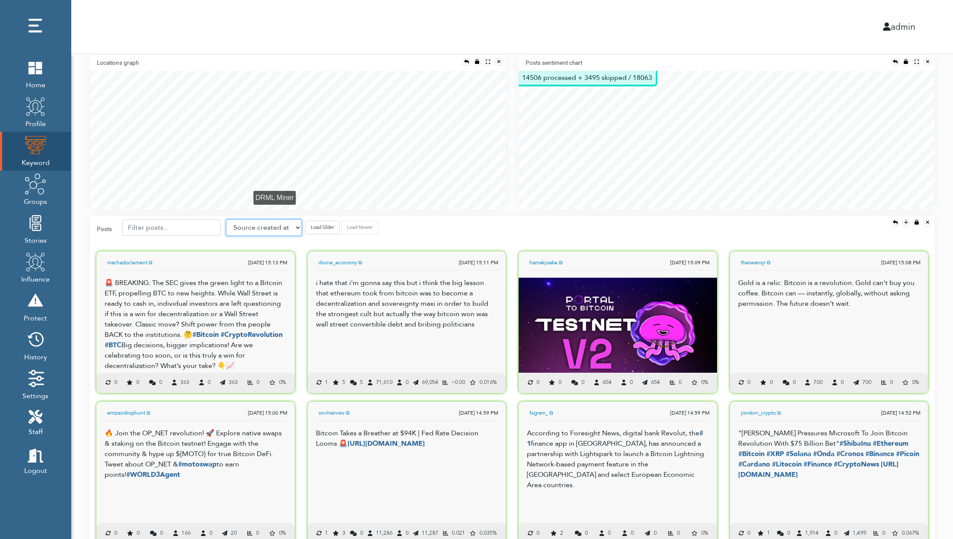
click at [260, 226] on select "Source created at Retweets Likes/favorites Followers Friends Reach Retweet rate…" at bounding box center [264, 227] width 76 height 16
select select "like_count"
click at [226, 219] on select "Source created at Retweets Likes/favorites Followers Friends Reach Retweet rate…" at bounding box center [264, 227] width 76 height 16
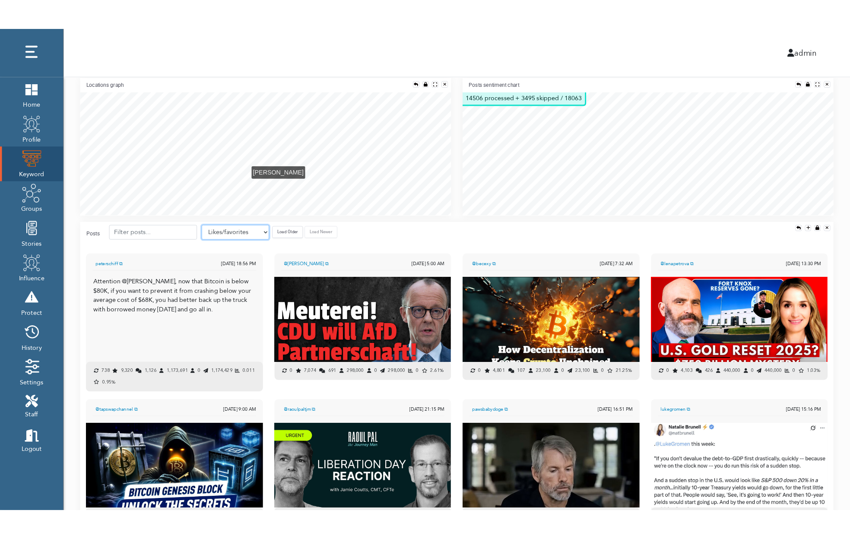
scroll to position [4, 4]
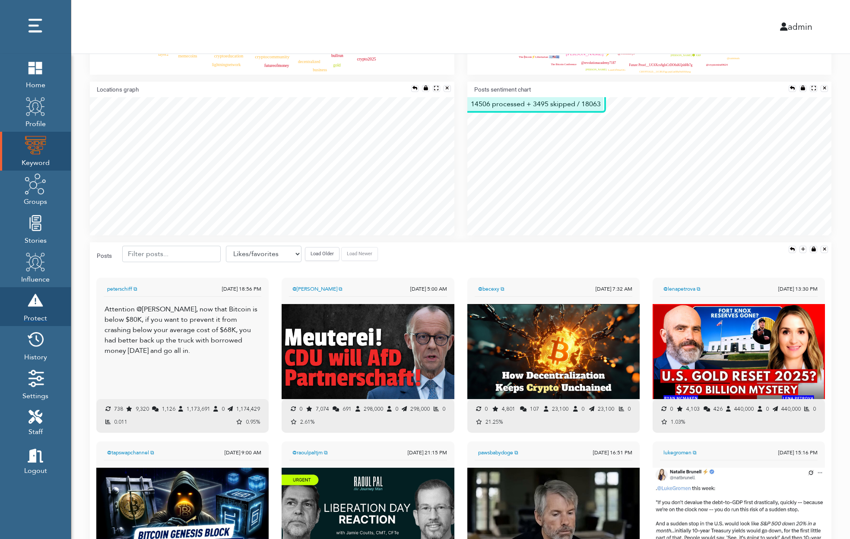
click at [35, 299] on img at bounding box center [36, 301] width 22 height 22
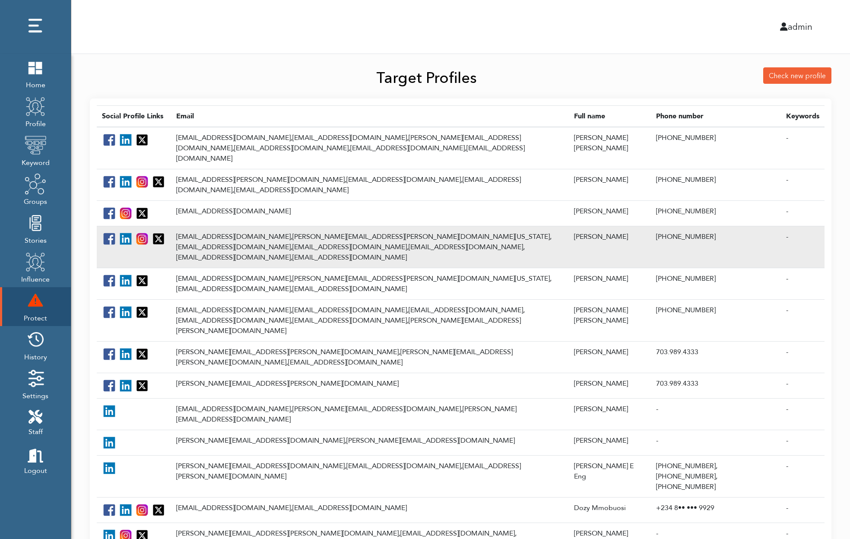
click at [260, 226] on td "[EMAIL_ADDRESS][DOMAIN_NAME], [PERSON_NAME][EMAIL_ADDRESS][PERSON_NAME][DOMAIN_…" at bounding box center [370, 247] width 398 height 42
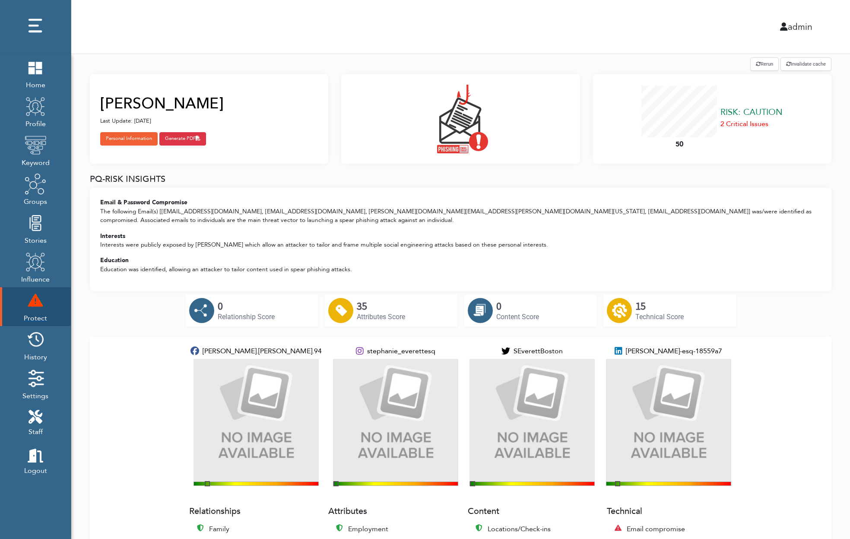
click at [38, 302] on img at bounding box center [36, 301] width 22 height 22
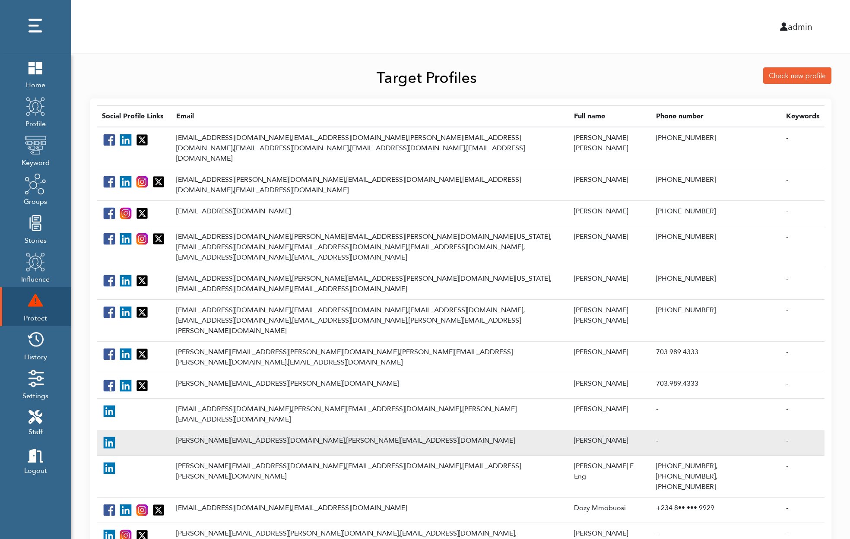
scroll to position [220, 0]
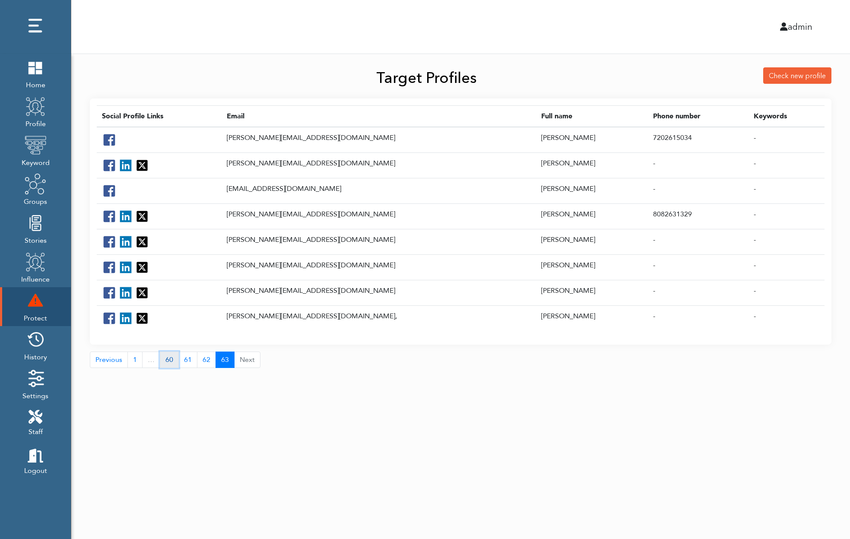
click at [172, 357] on link "60" at bounding box center [169, 360] width 19 height 16
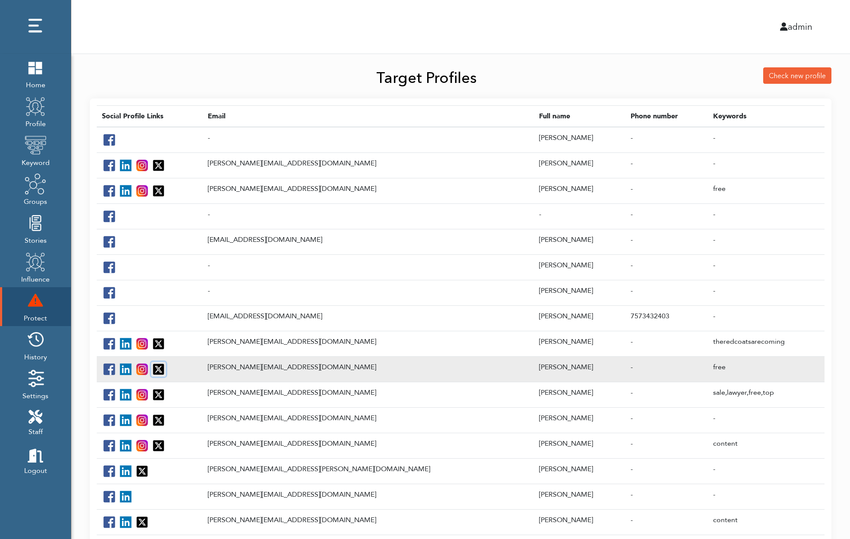
click at [162, 366] on img at bounding box center [159, 369] width 14 height 14
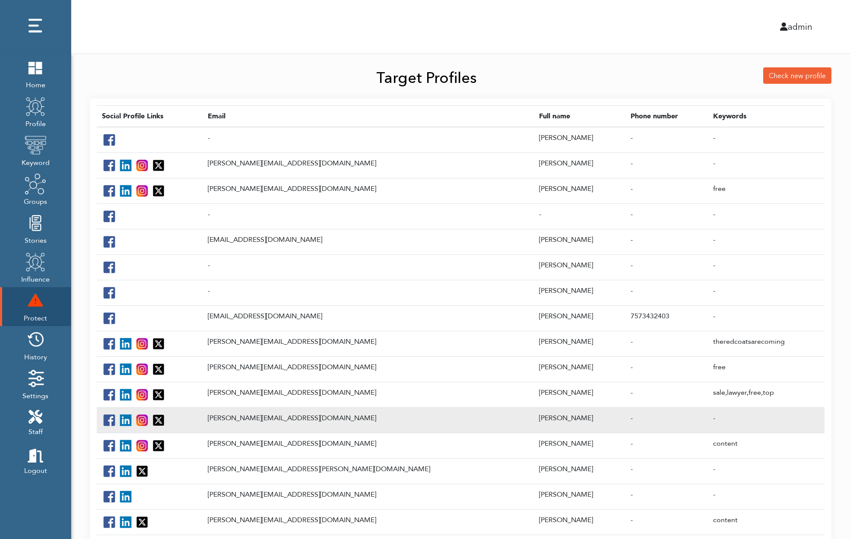
click at [263, 417] on td "aaron@piiqmedia.com" at bounding box center [368, 419] width 331 height 25
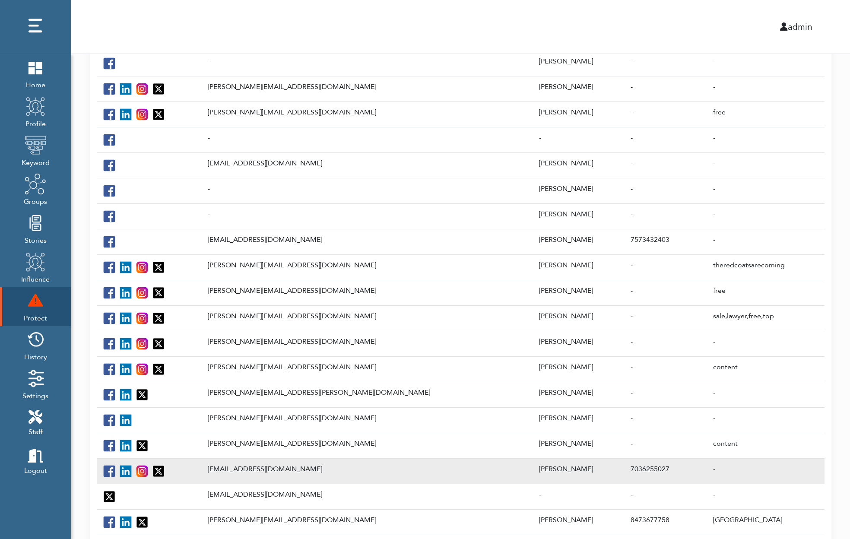
scroll to position [157, 0]
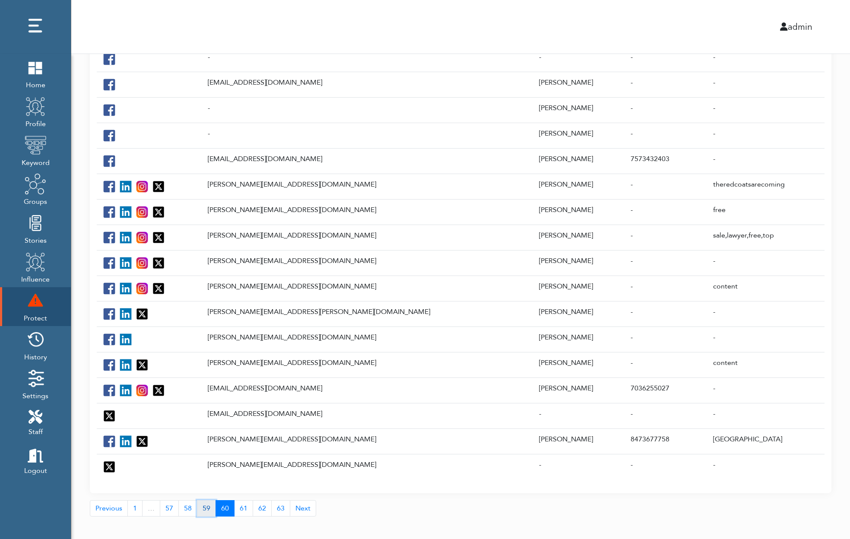
click at [200, 500] on link "59" at bounding box center [206, 508] width 19 height 16
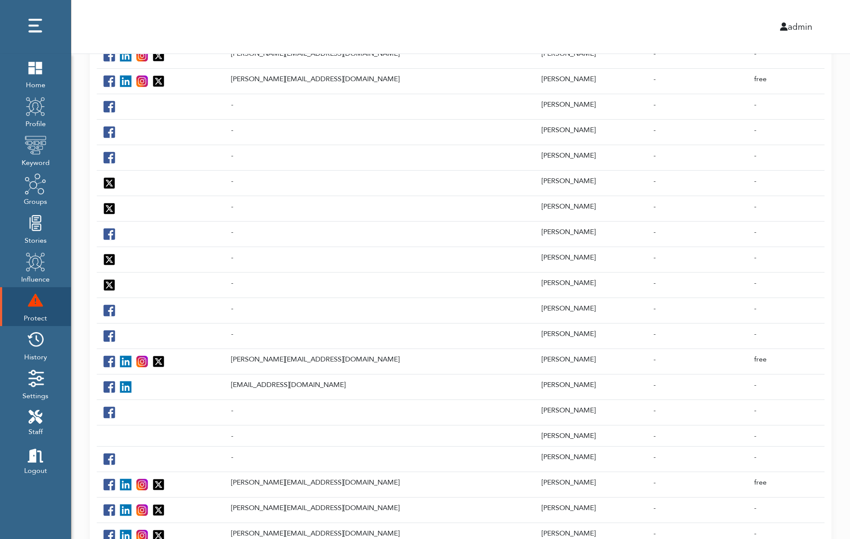
scroll to position [153, 0]
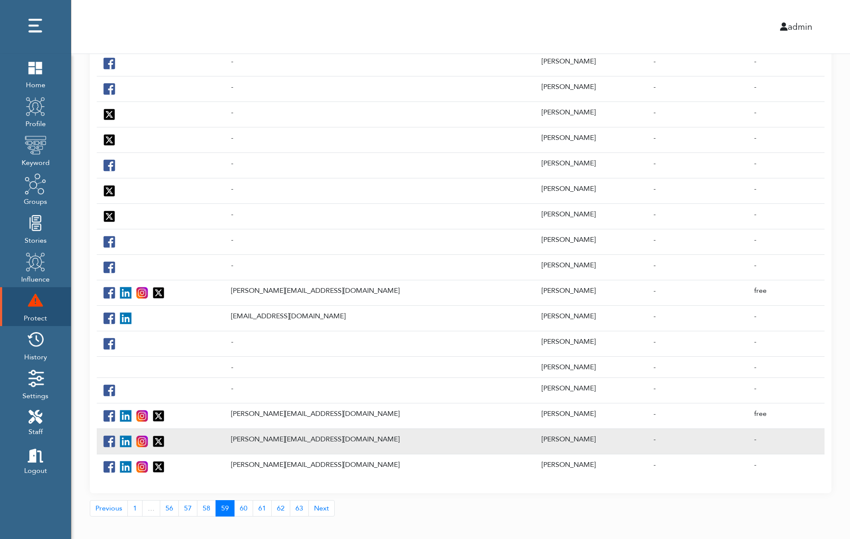
click at [295, 432] on td "[PERSON_NAME][EMAIL_ADDRESS][DOMAIN_NAME]" at bounding box center [381, 441] width 311 height 25
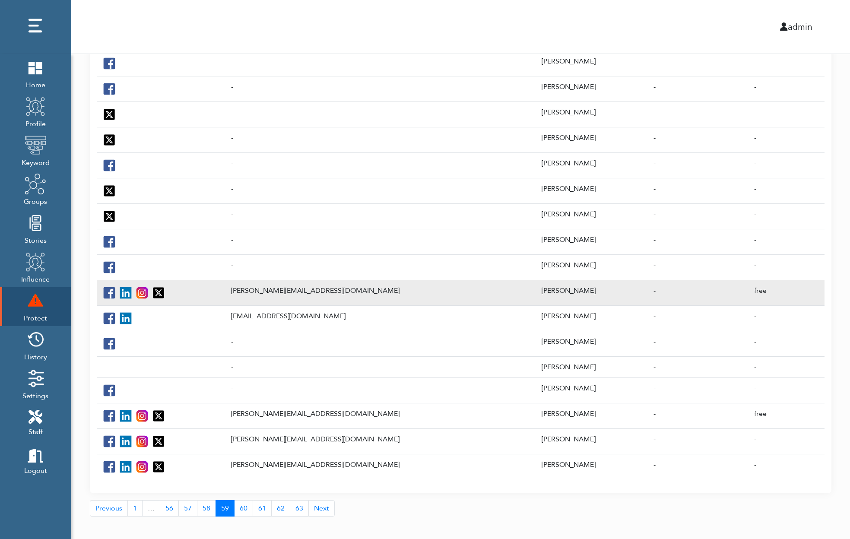
click at [298, 287] on td "[PERSON_NAME][EMAIL_ADDRESS][DOMAIN_NAME]" at bounding box center [381, 292] width 311 height 25
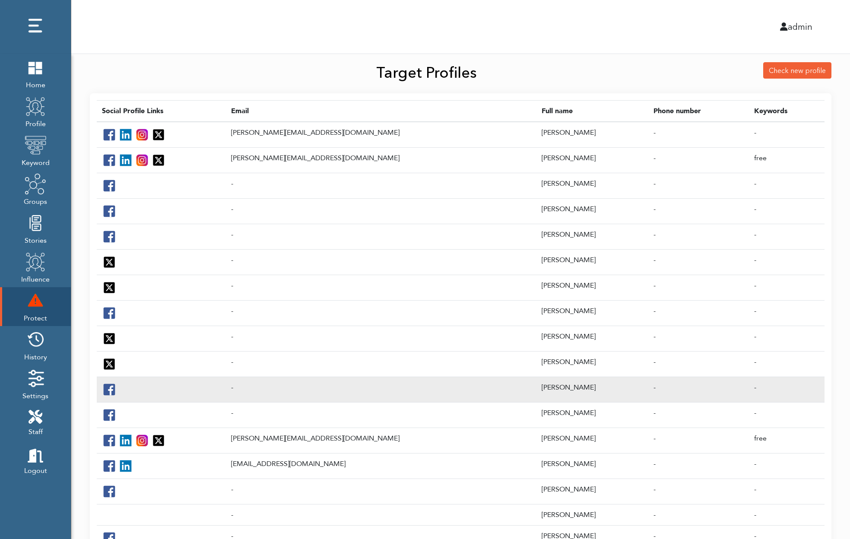
scroll to position [0, 0]
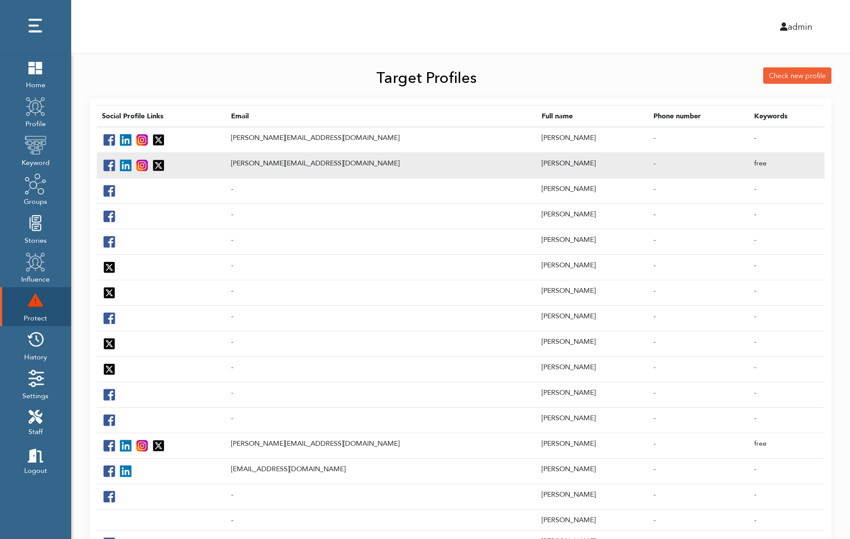
click at [292, 162] on td "[PERSON_NAME][EMAIL_ADDRESS][DOMAIN_NAME]" at bounding box center [381, 165] width 311 height 25
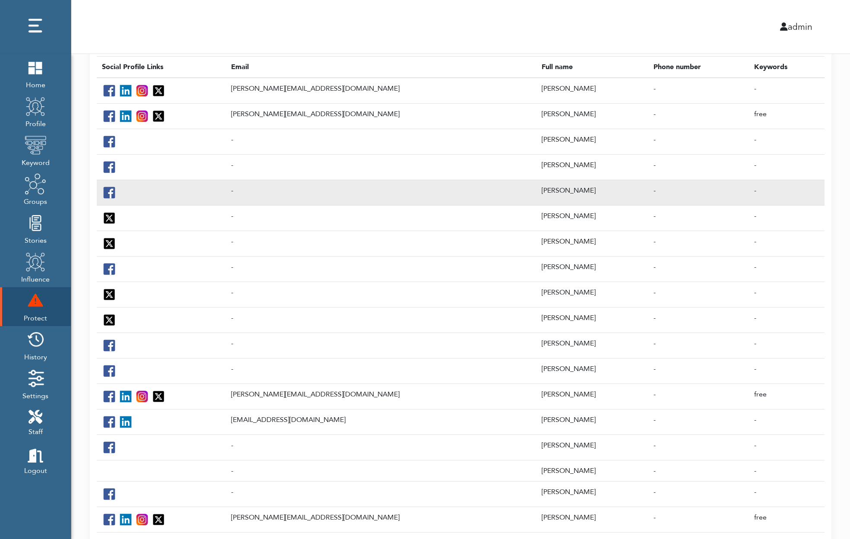
scroll to position [153, 0]
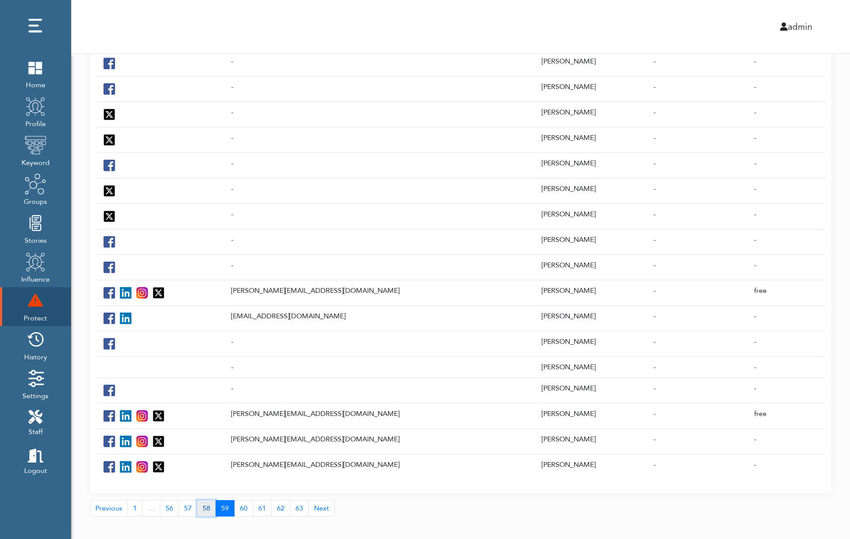
click at [206, 504] on link "58" at bounding box center [206, 508] width 19 height 16
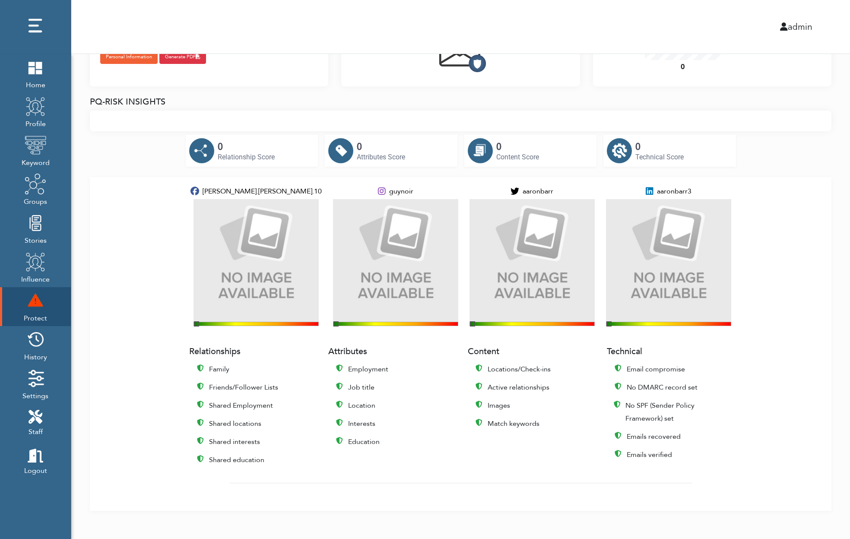
scroll to position [73, 0]
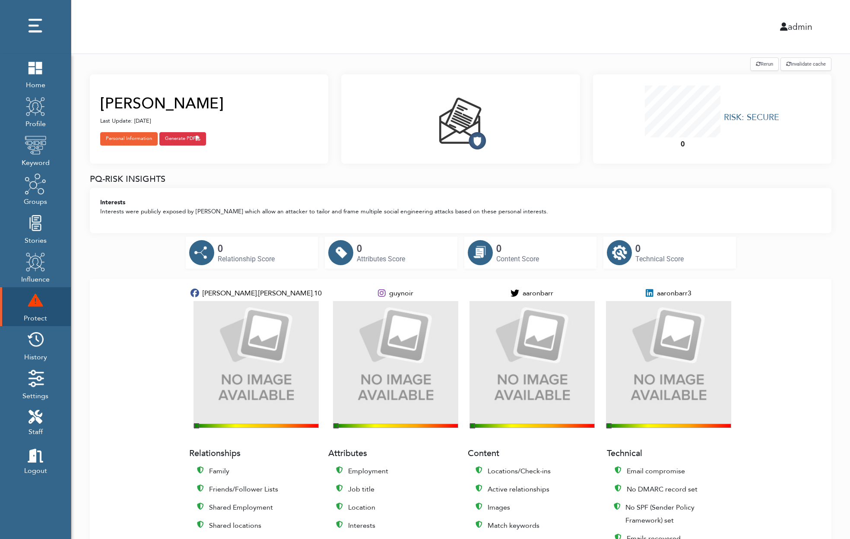
scroll to position [102, 0]
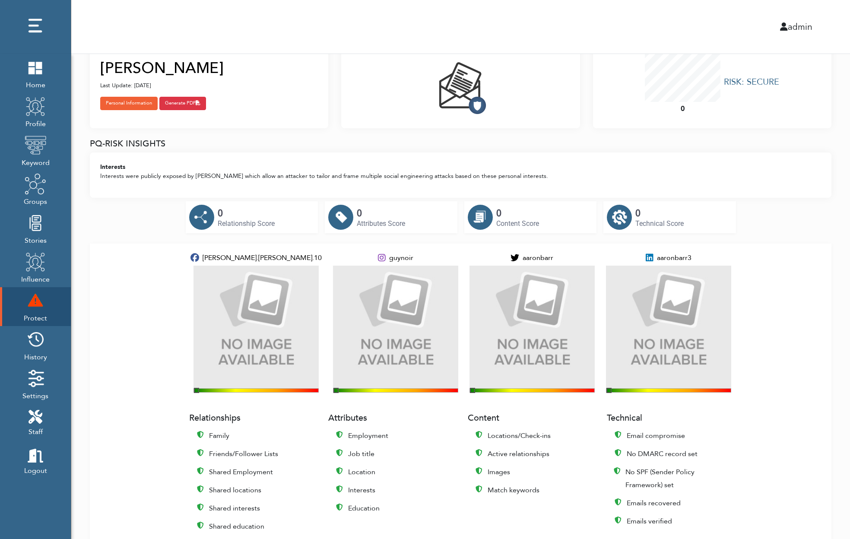
scroll to position [102, 0]
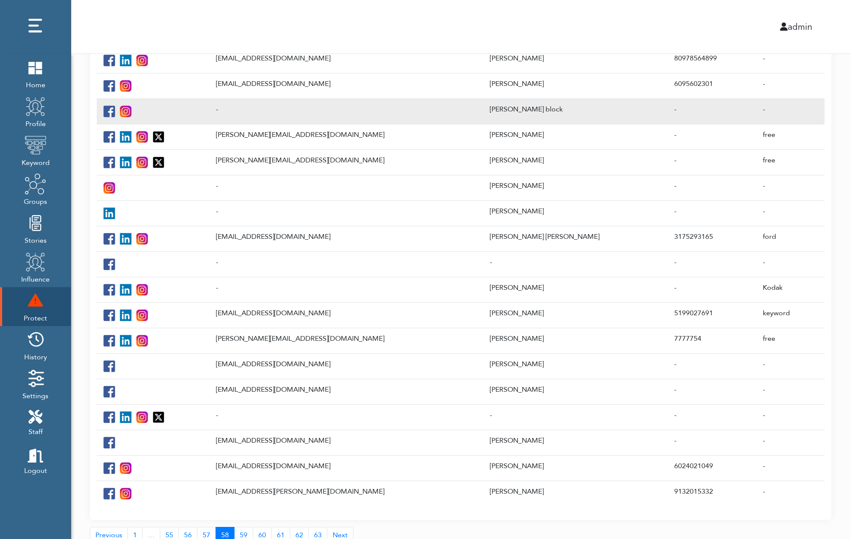
scroll to position [157, 0]
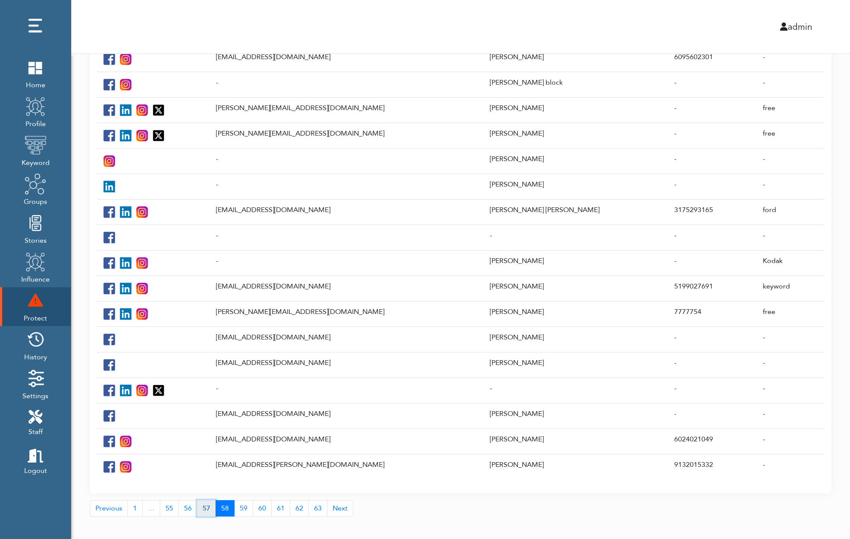
click at [203, 501] on link "57" at bounding box center [206, 508] width 19 height 16
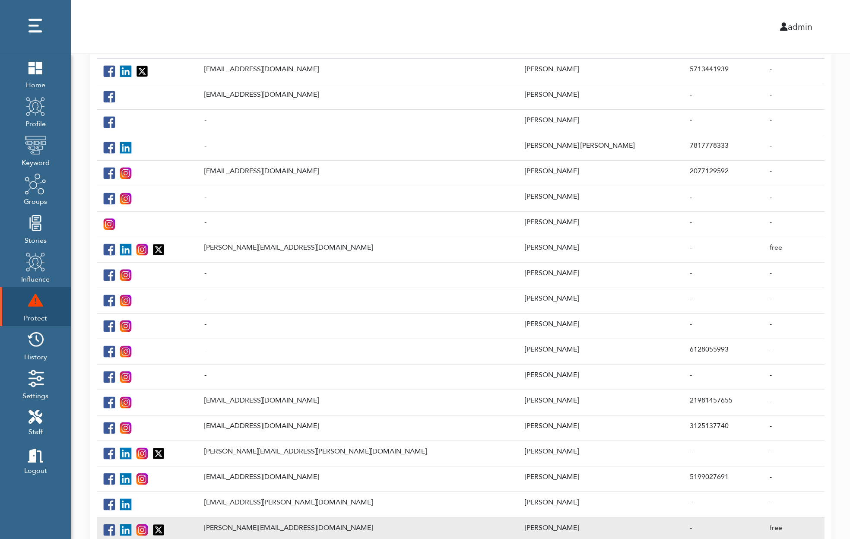
scroll to position [54, 0]
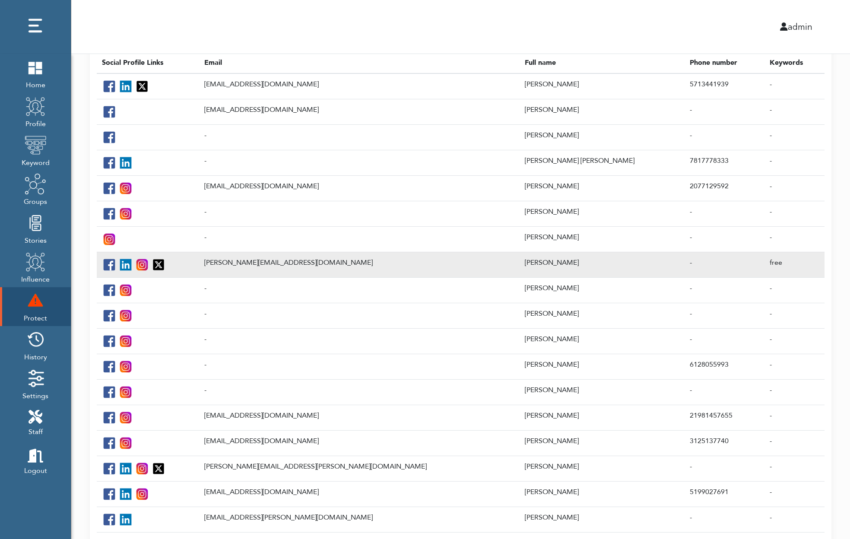
click at [321, 262] on td "[PERSON_NAME][EMAIL_ADDRESS][DOMAIN_NAME]" at bounding box center [359, 264] width 321 height 25
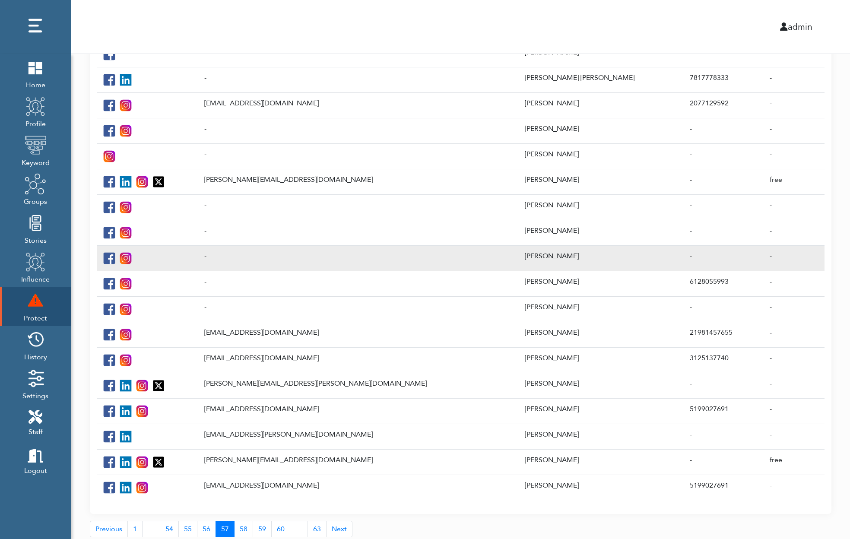
scroll to position [157, 0]
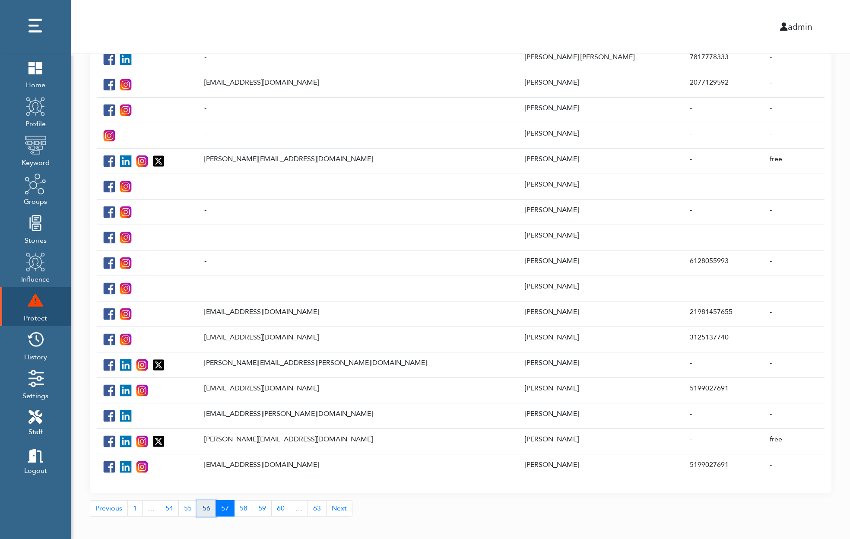
click at [202, 500] on link "56" at bounding box center [206, 508] width 19 height 16
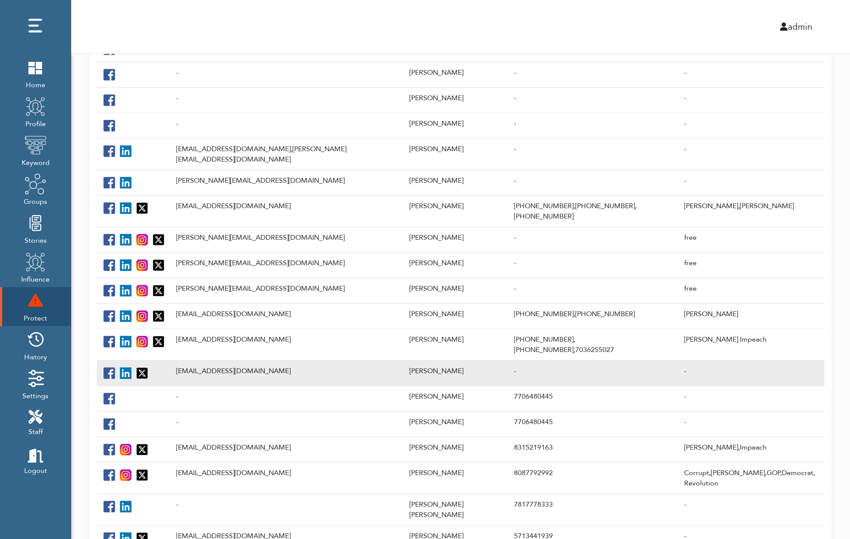
scroll to position [90, 0]
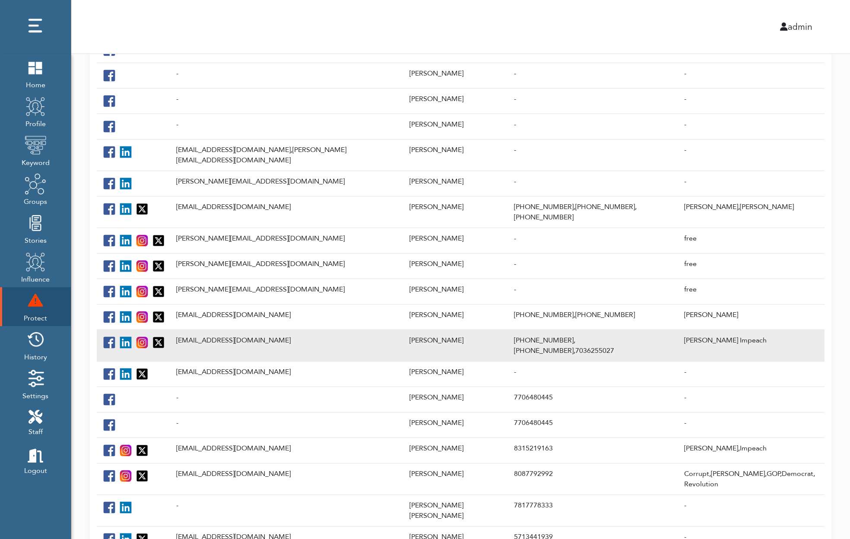
click at [404, 330] on td "[PERSON_NAME]" at bounding box center [456, 346] width 105 height 32
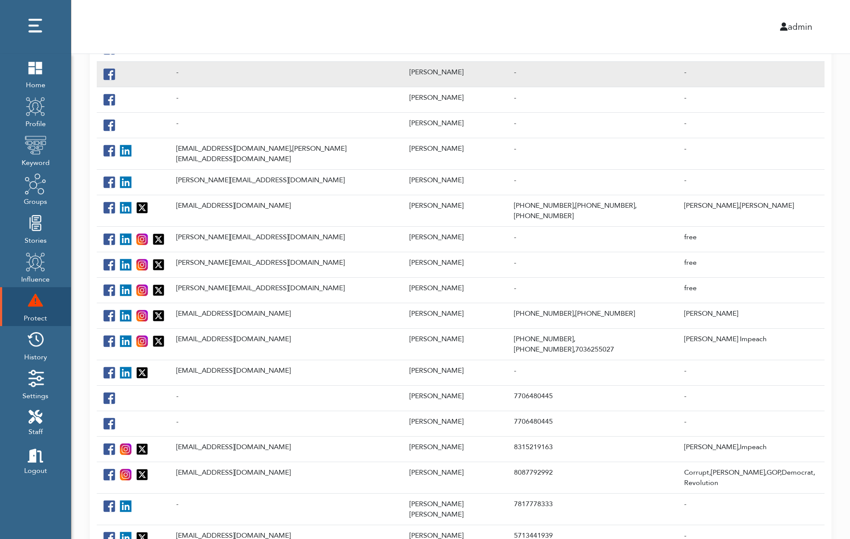
scroll to position [157, 0]
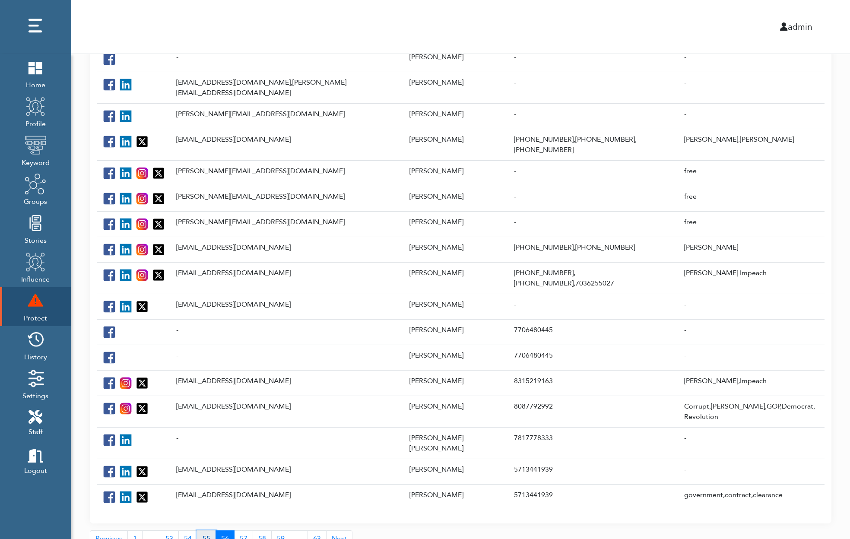
click at [201, 531] on link "55" at bounding box center [206, 539] width 19 height 16
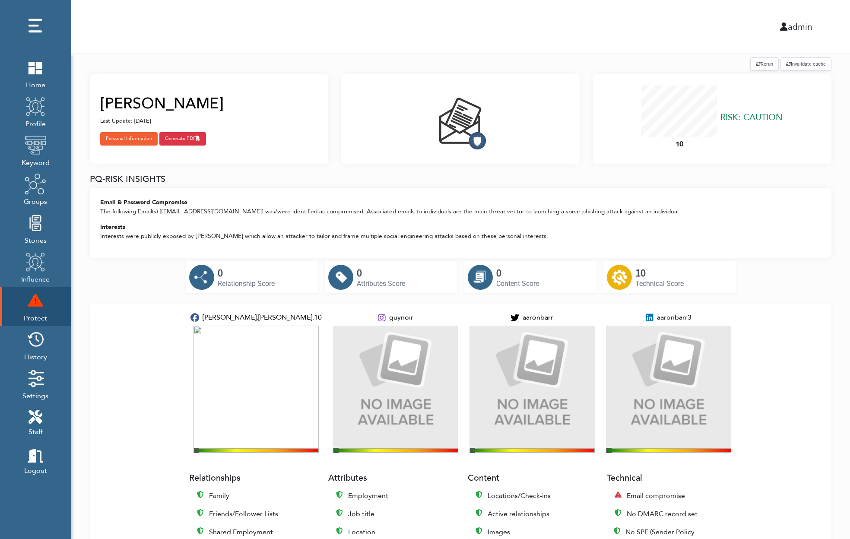
scroll to position [126, 0]
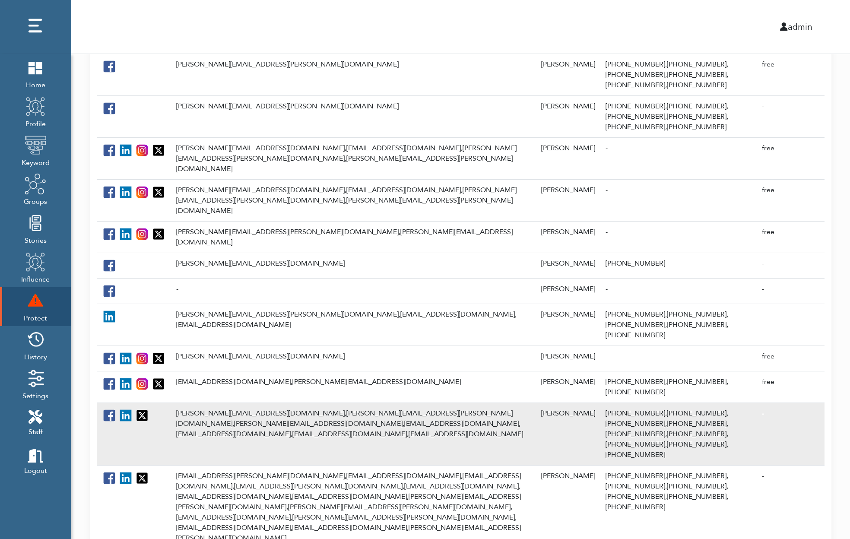
scroll to position [203, 0]
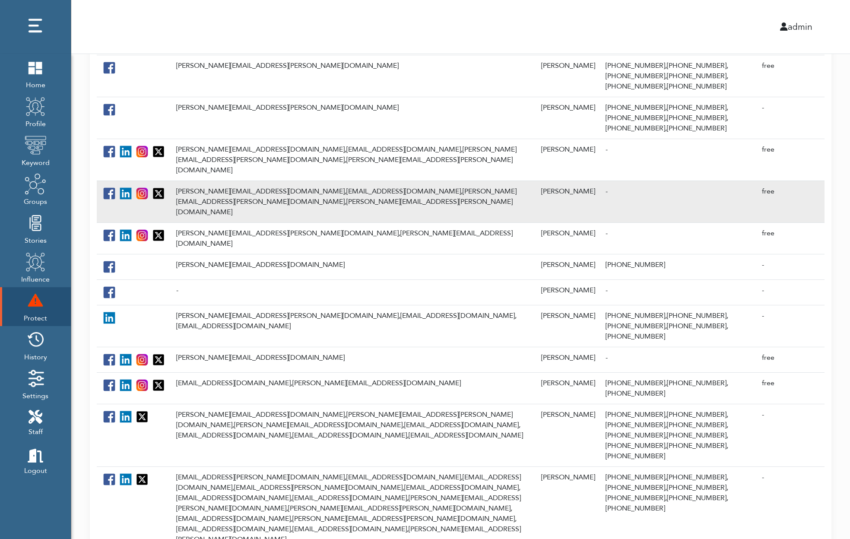
click at [279, 181] on td "aaron@piiqmedia.com, guynoir@me.com, aaron@barr.me, aaron.barr@gmail.com" at bounding box center [353, 202] width 365 height 42
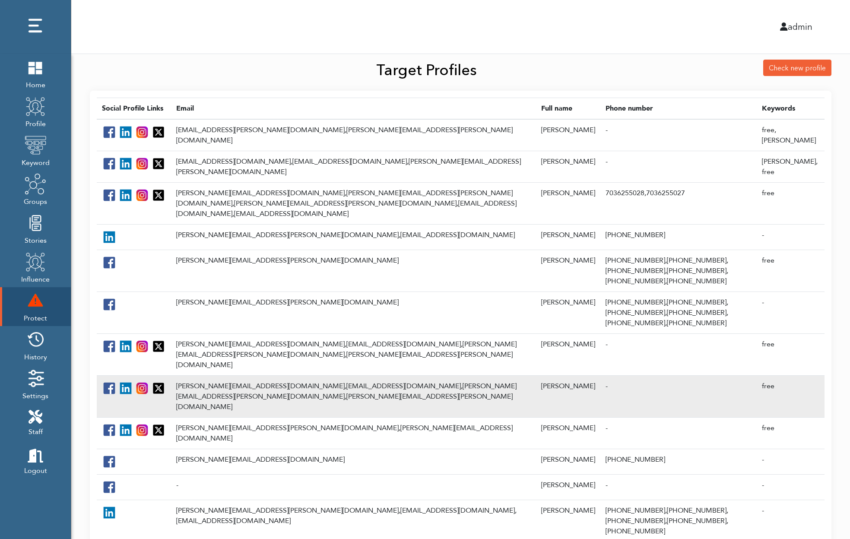
scroll to position [0, 0]
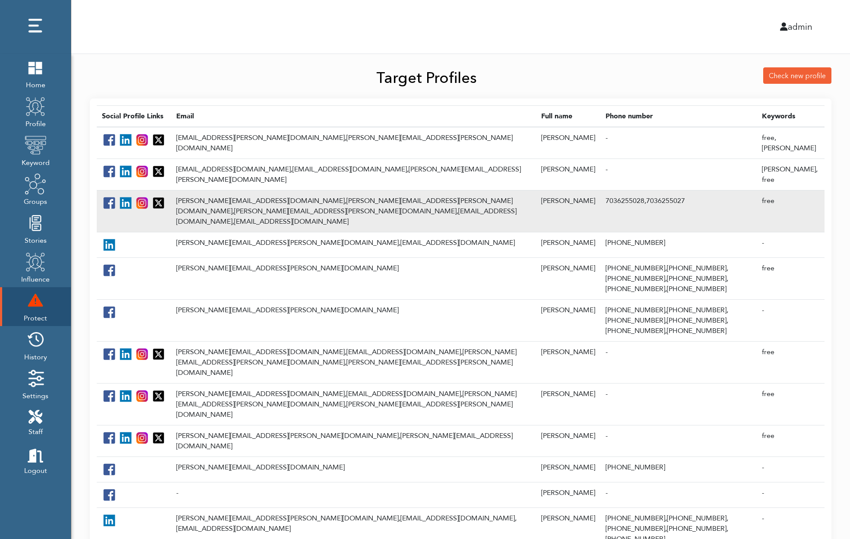
click at [259, 190] on td "aaron@piiqmedia.com, aaron.barr@gmail.com, aaron@barr.me, guynoir@me.com, adbar…" at bounding box center [353, 211] width 365 height 42
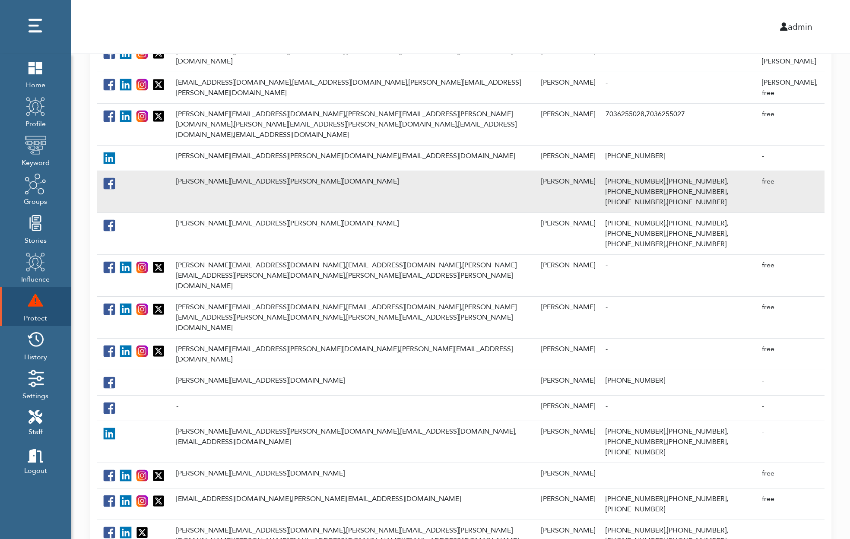
scroll to position [309, 0]
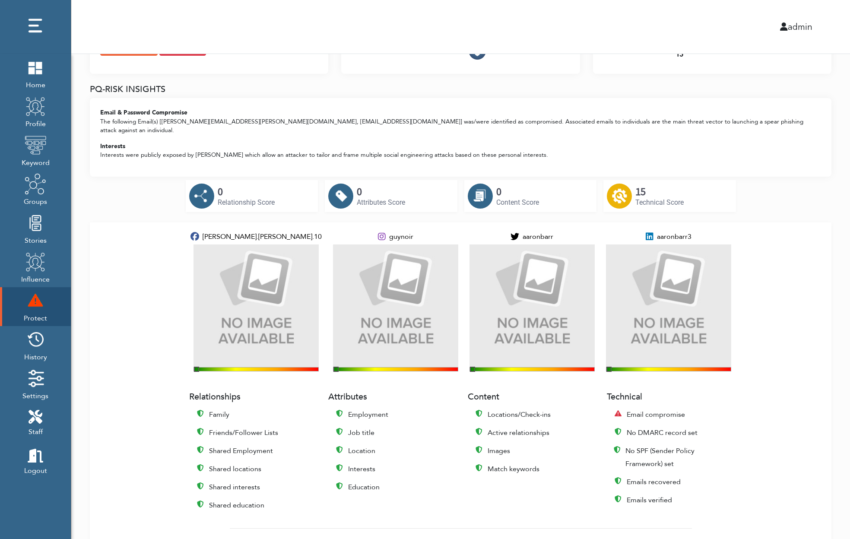
scroll to position [93, 0]
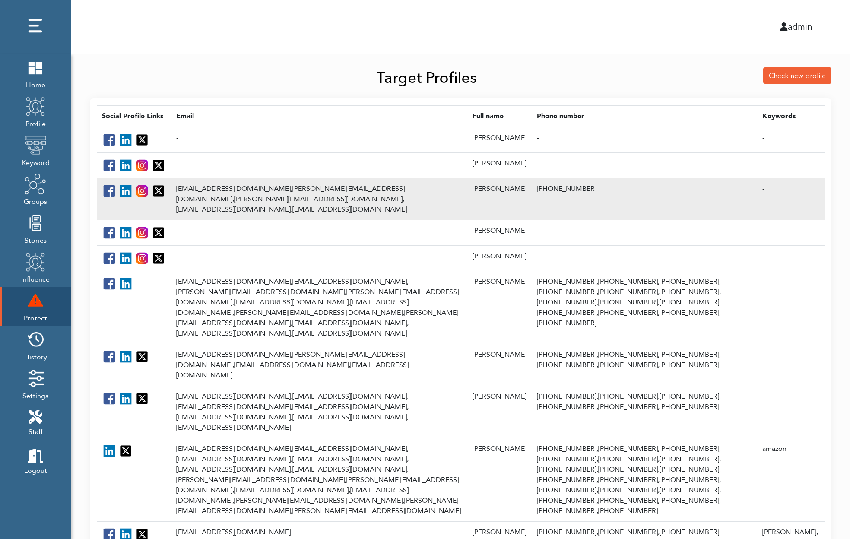
click at [277, 207] on td "guynoir@me.com, aaron@digitaloutcomes.com, aaron@piiqmedia.com, adbarr3@gmail.c…" at bounding box center [319, 199] width 296 height 42
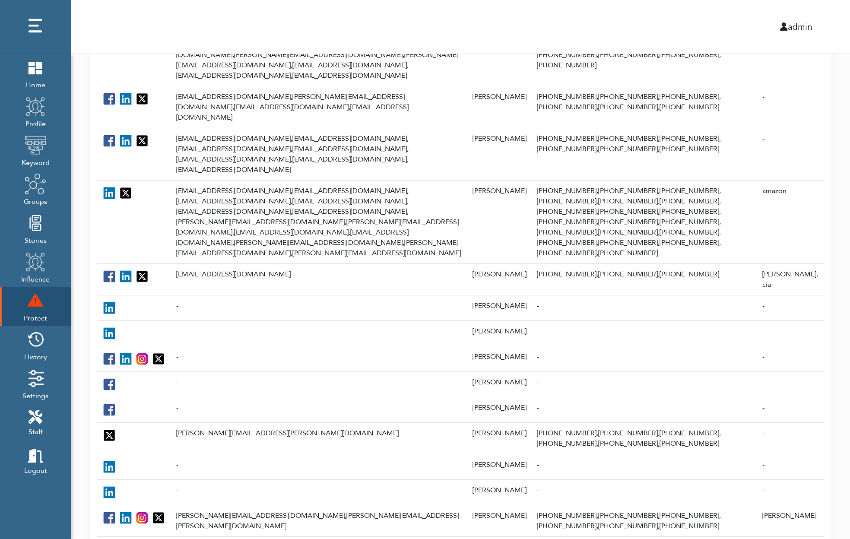
scroll to position [294, 0]
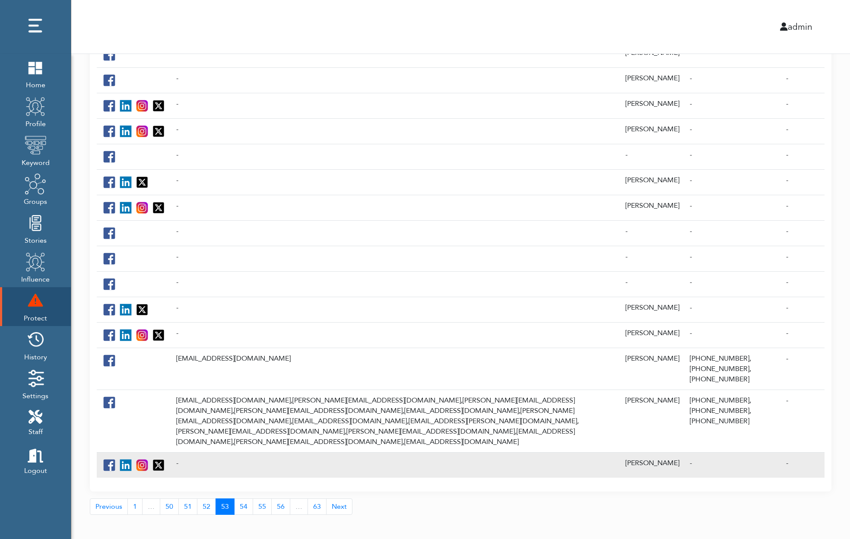
scroll to position [216, 0]
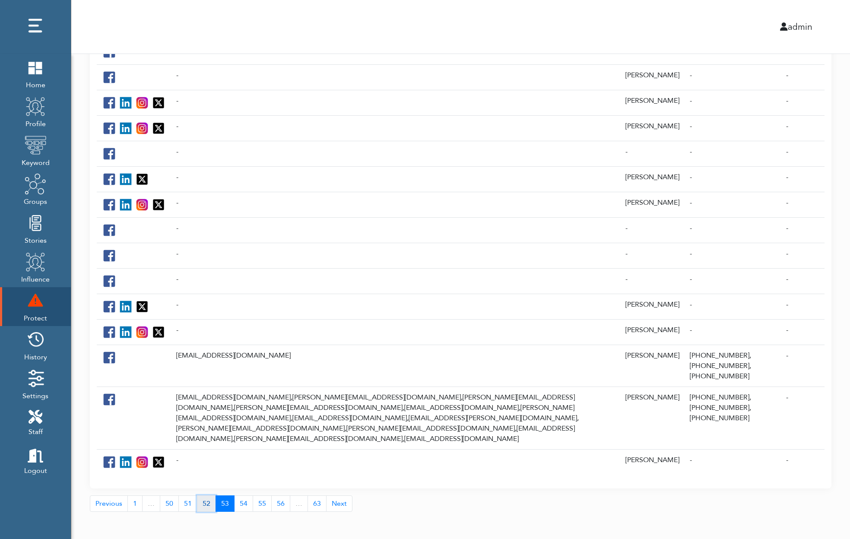
click at [203, 502] on link "52" at bounding box center [206, 504] width 19 height 16
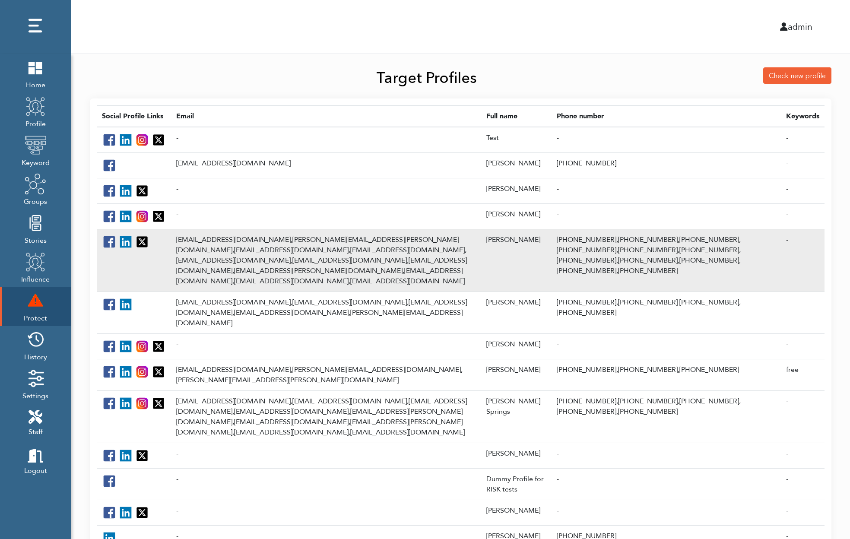
click at [233, 265] on td "[EMAIL_ADDRESS][DOMAIN_NAME], [PERSON_NAME][EMAIL_ADDRESS][PERSON_NAME][DOMAIN_…" at bounding box center [326, 260] width 310 height 63
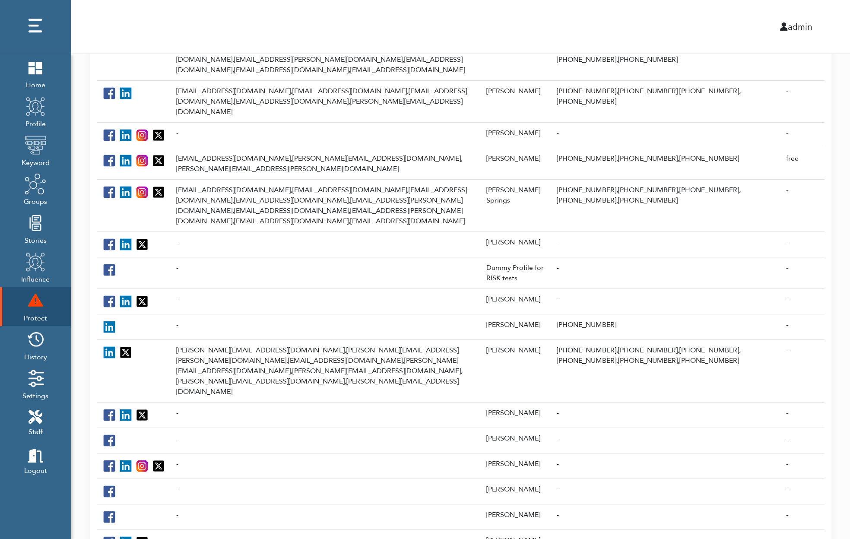
scroll to position [264, 0]
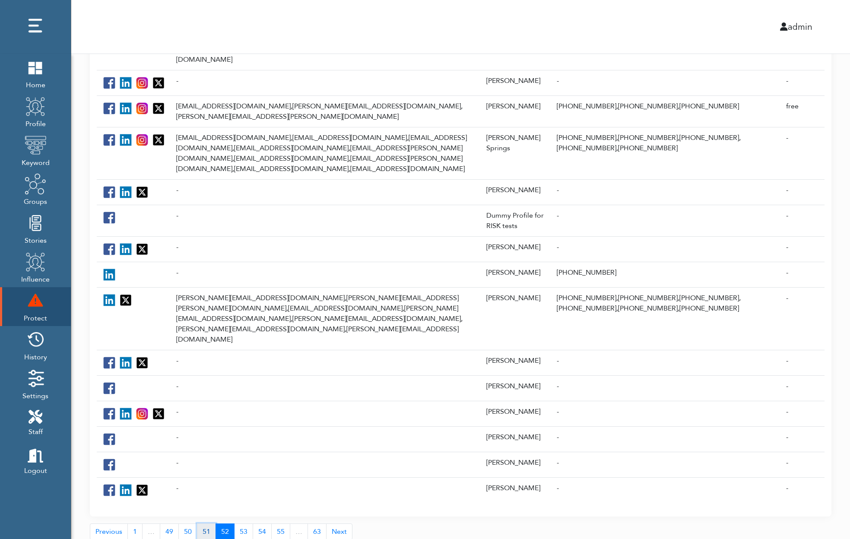
click at [203, 524] on link "51" at bounding box center [206, 532] width 19 height 16
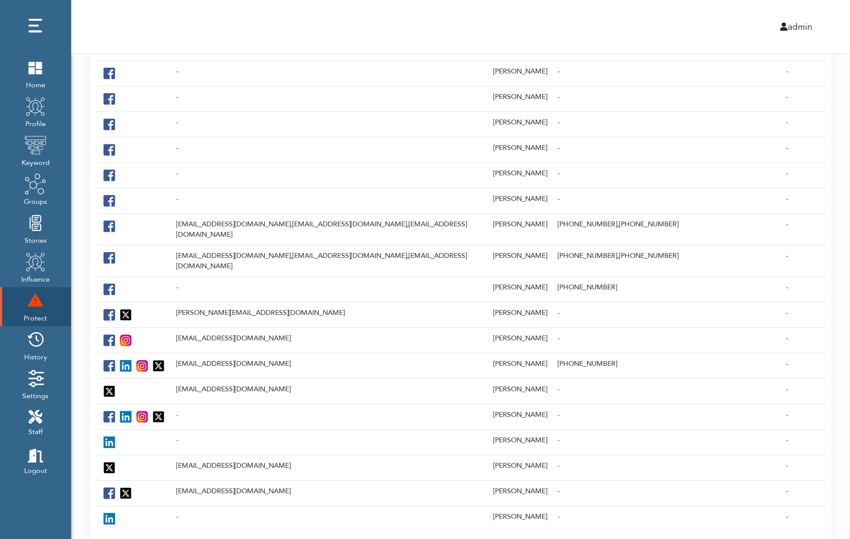
scroll to position [157, 0]
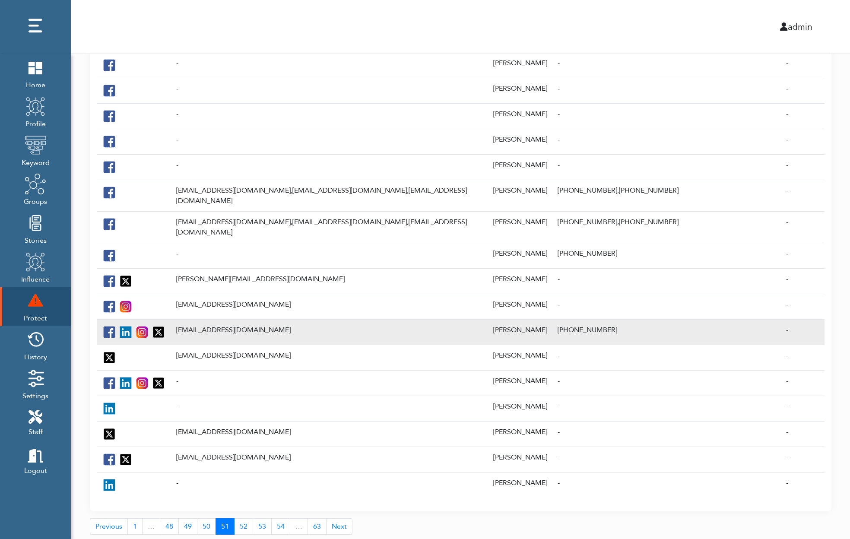
click at [207, 319] on td "[EMAIL_ADDRESS][DOMAIN_NAME]" at bounding box center [329, 331] width 317 height 25
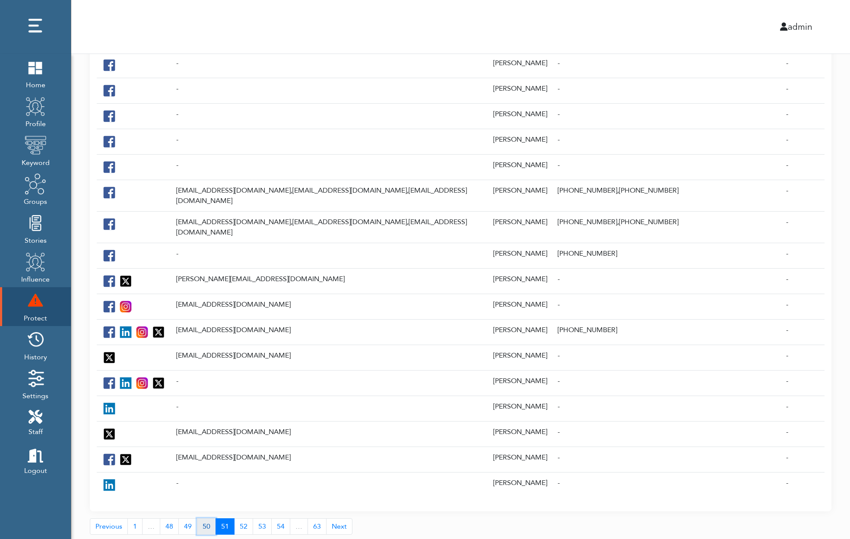
click at [206, 518] on link "50" at bounding box center [206, 526] width 19 height 16
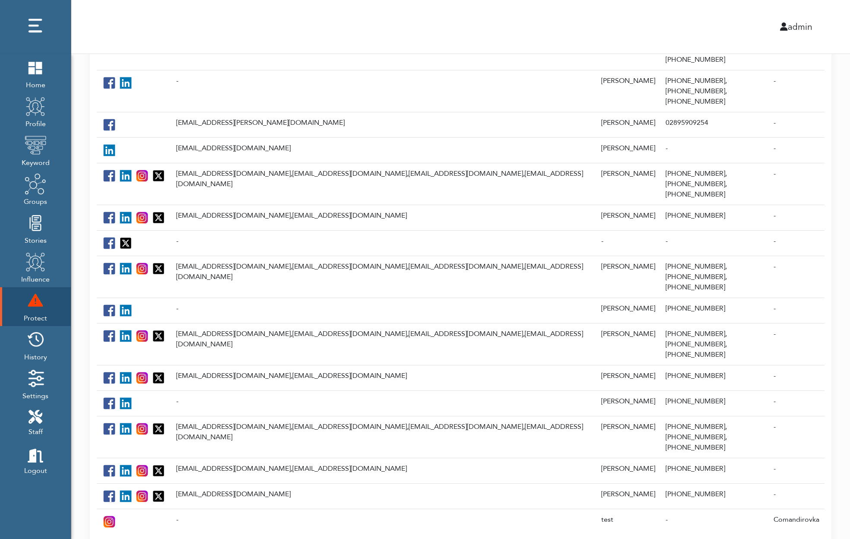
scroll to position [239, 0]
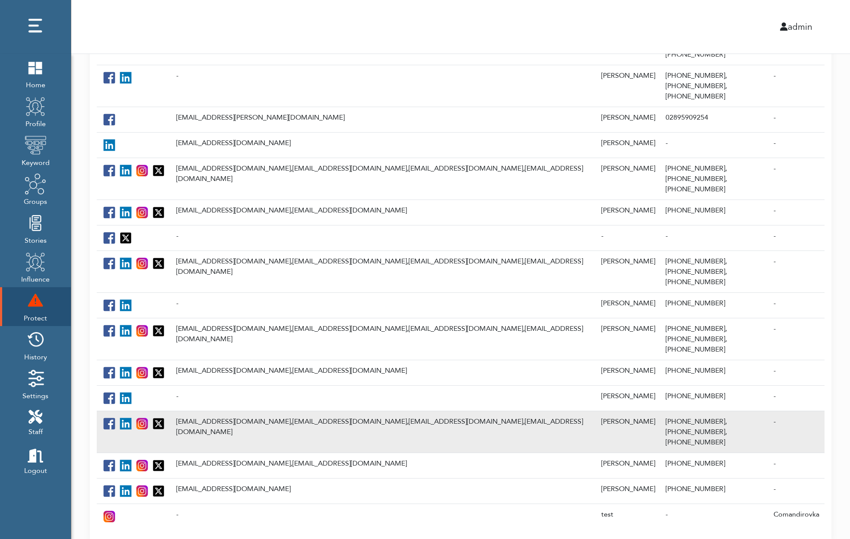
click at [243, 411] on td "[EMAIL_ADDRESS][DOMAIN_NAME], [EMAIL_ADDRESS][DOMAIN_NAME], [EMAIL_ADDRESS][DOM…" at bounding box center [383, 432] width 425 height 42
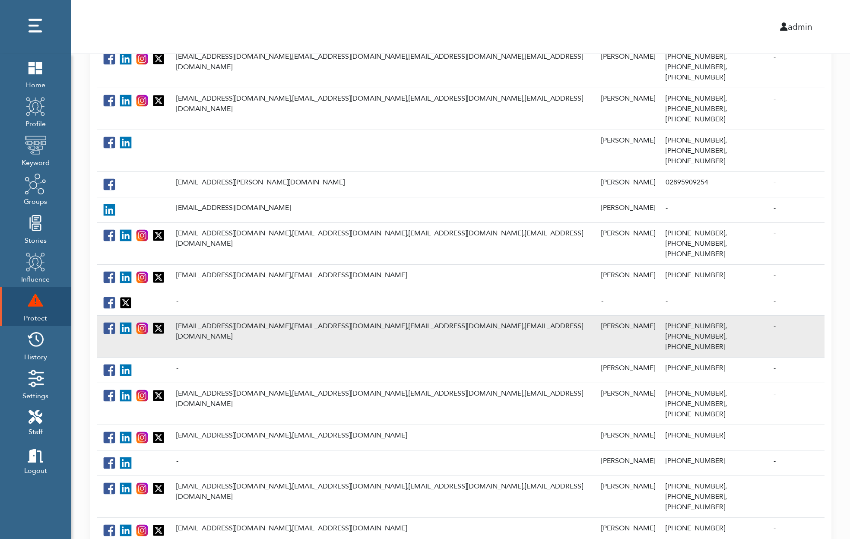
scroll to position [170, 0]
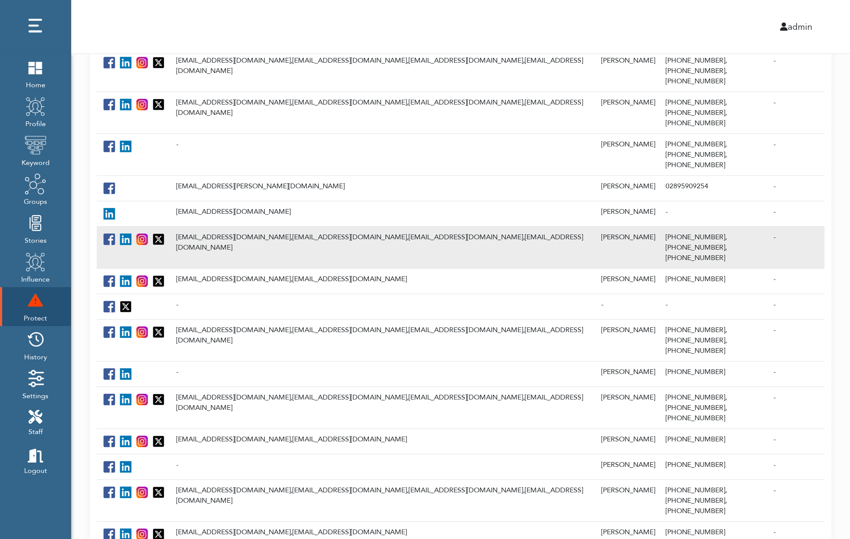
click at [237, 226] on td "melihgecek@hotmail.com, mgecek@fokusbilisim.com, melih@fokusbilisim.com, melihg…" at bounding box center [383, 247] width 425 height 42
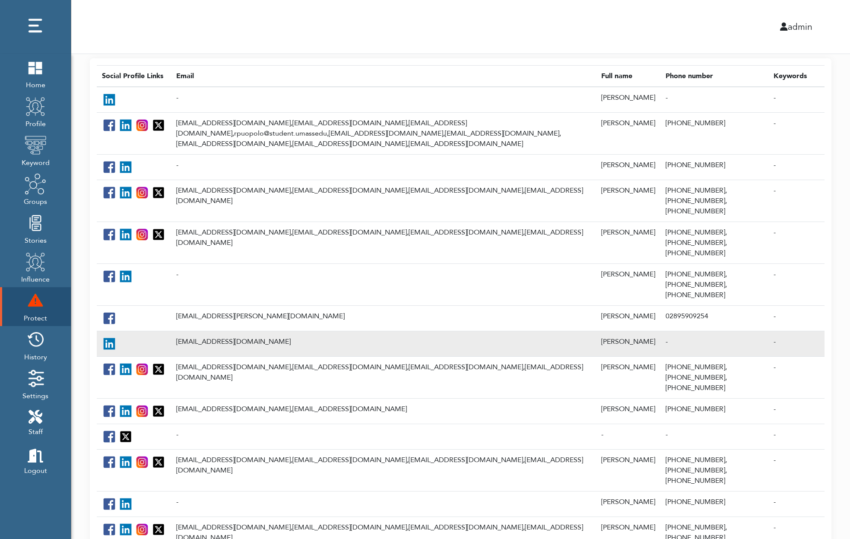
scroll to position [12, 0]
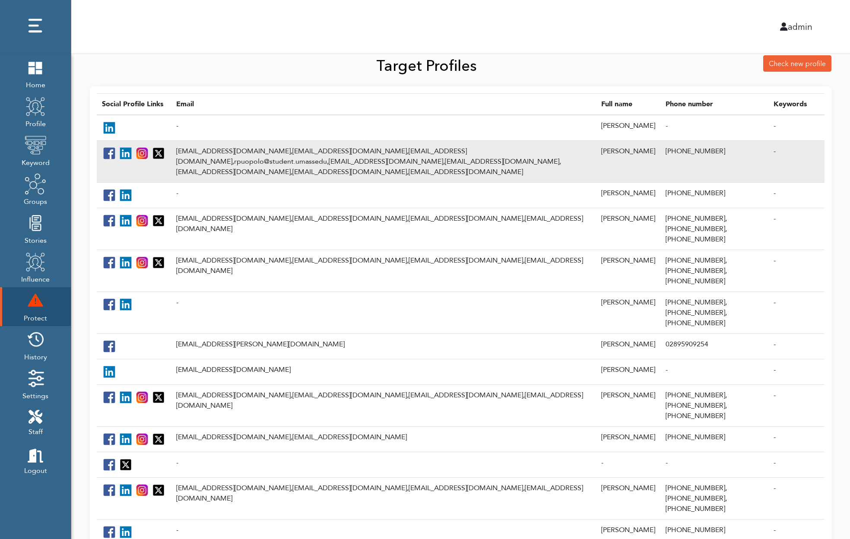
click at [220, 161] on td "rpuopolo@goodwinprocter.com, rpuopolo@student.umass.edu, repuopolo@comcast.net,…" at bounding box center [383, 161] width 425 height 42
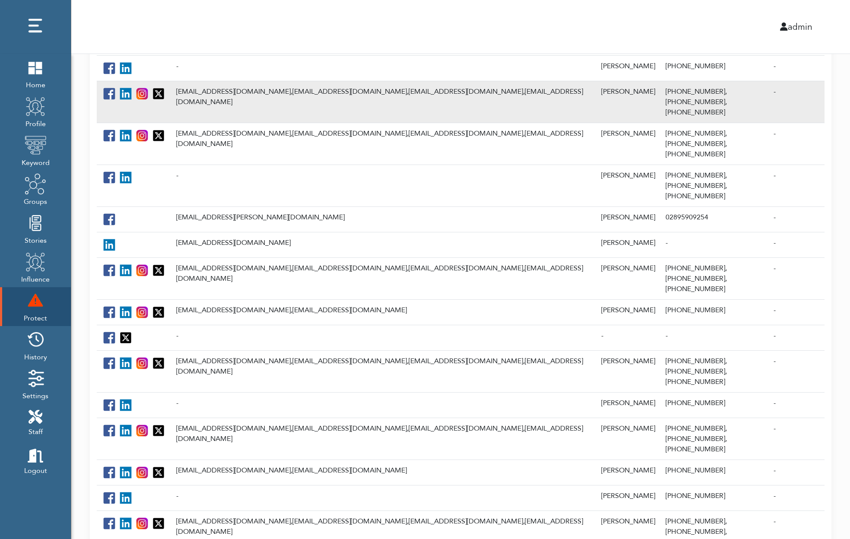
scroll to position [270, 0]
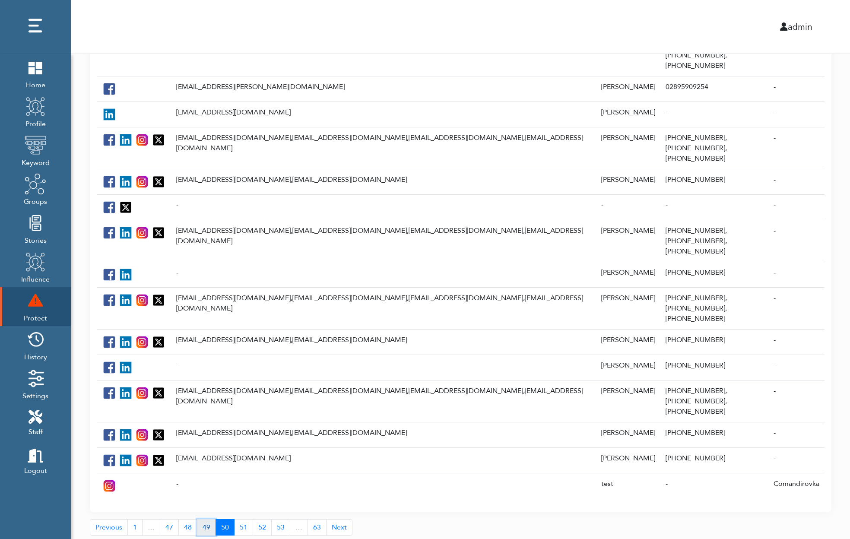
click at [205, 519] on link "49" at bounding box center [206, 527] width 19 height 16
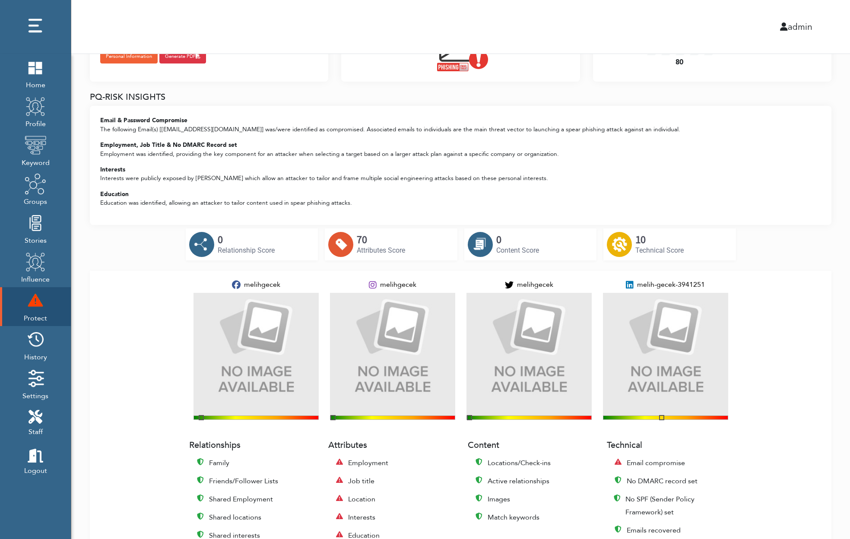
scroll to position [82, 0]
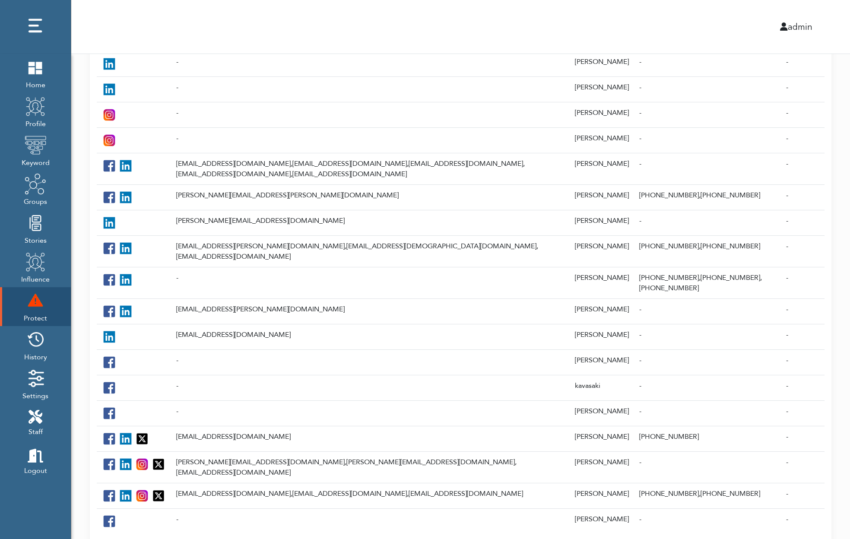
scroll to position [157, 0]
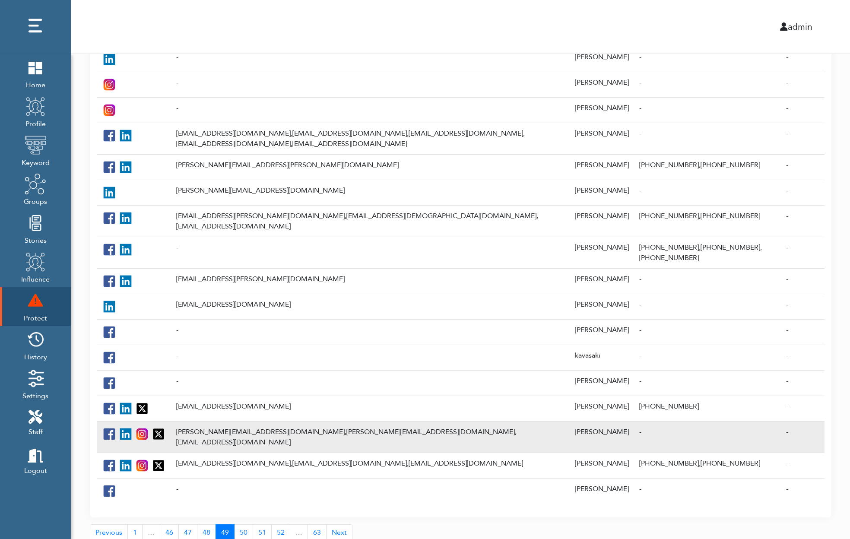
click at [215, 421] on td "[PERSON_NAME][EMAIL_ADDRESS][DOMAIN_NAME], [EMAIL_ADDRESS][DOMAIN_NAME], [EMAIL…" at bounding box center [370, 437] width 399 height 32
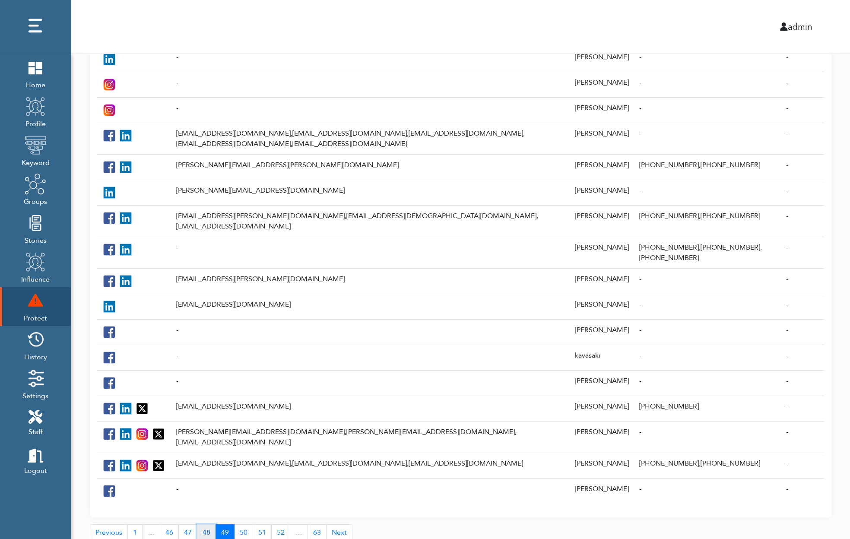
click at [207, 524] on link "48" at bounding box center [206, 532] width 19 height 16
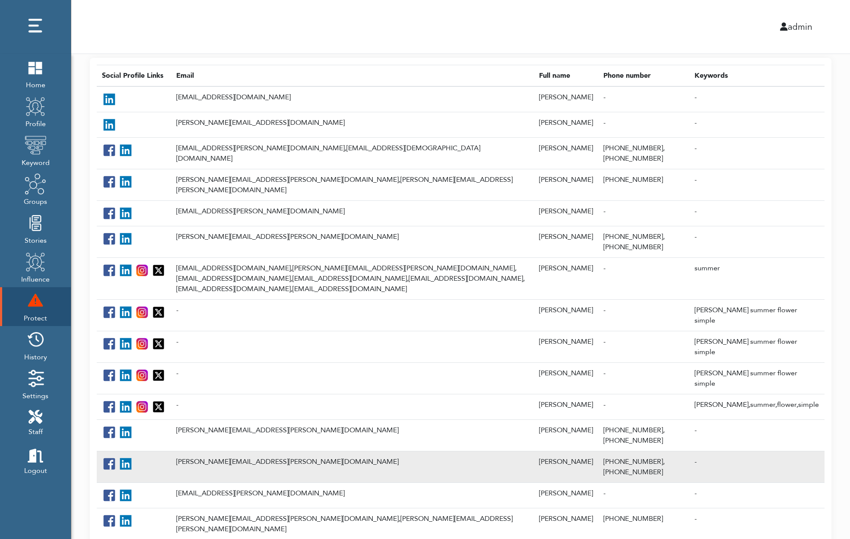
scroll to position [35, 0]
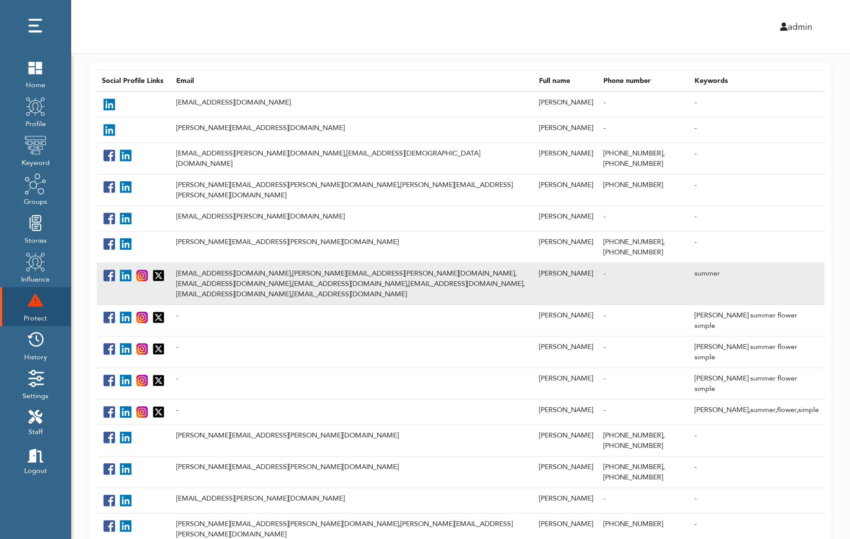
click at [261, 270] on td "[EMAIL_ADDRESS][DOMAIN_NAME], [PERSON_NAME][EMAIL_ADDRESS][PERSON_NAME][DOMAIN_…" at bounding box center [352, 284] width 363 height 42
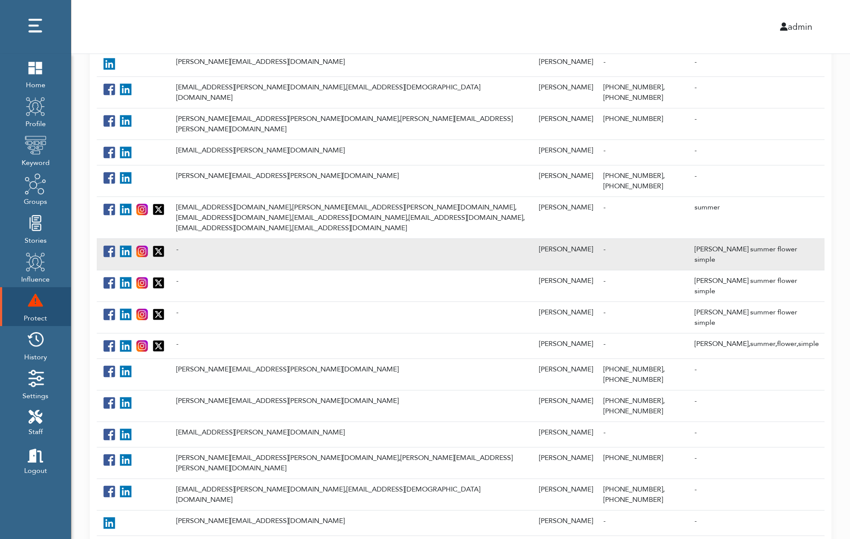
scroll to position [226, 0]
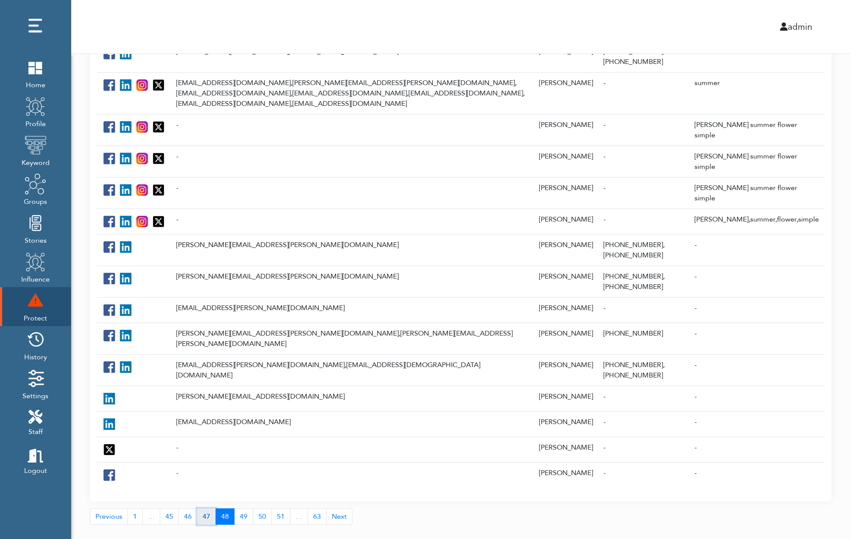
click at [207, 508] on link "47" at bounding box center [206, 516] width 19 height 16
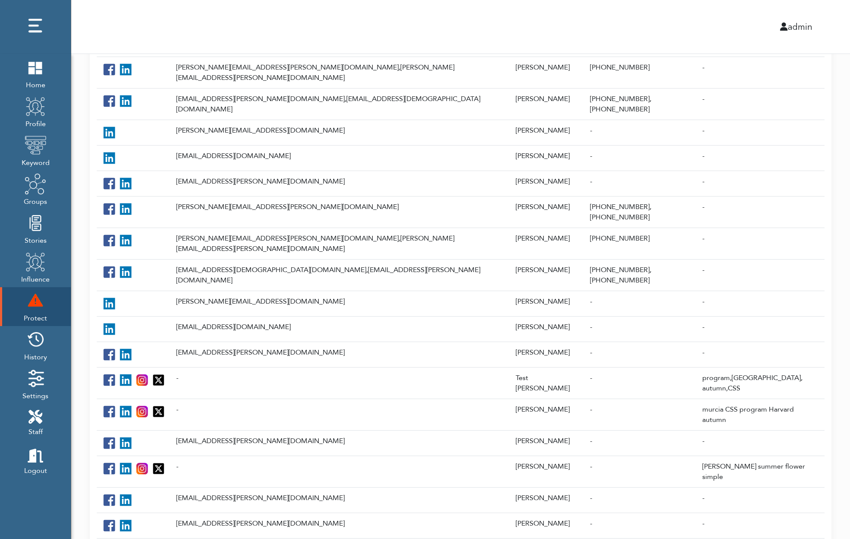
scroll to position [157, 0]
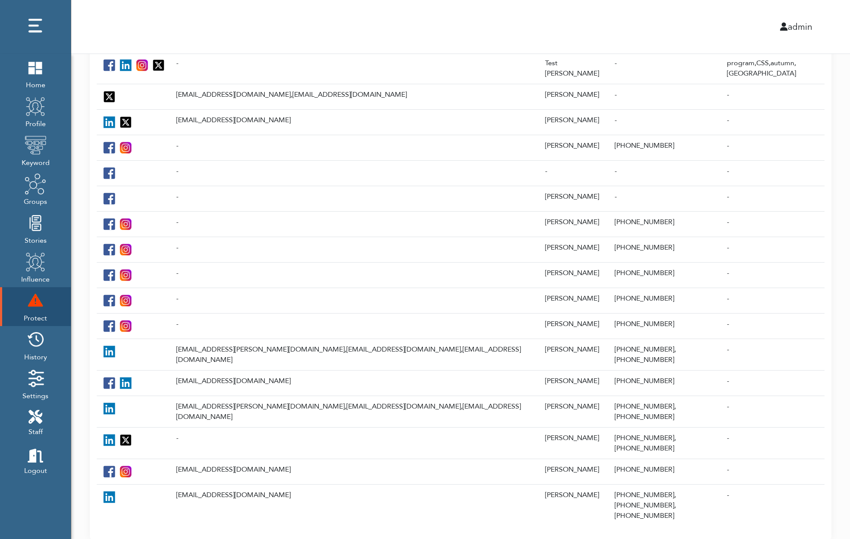
scroll to position [182, 0]
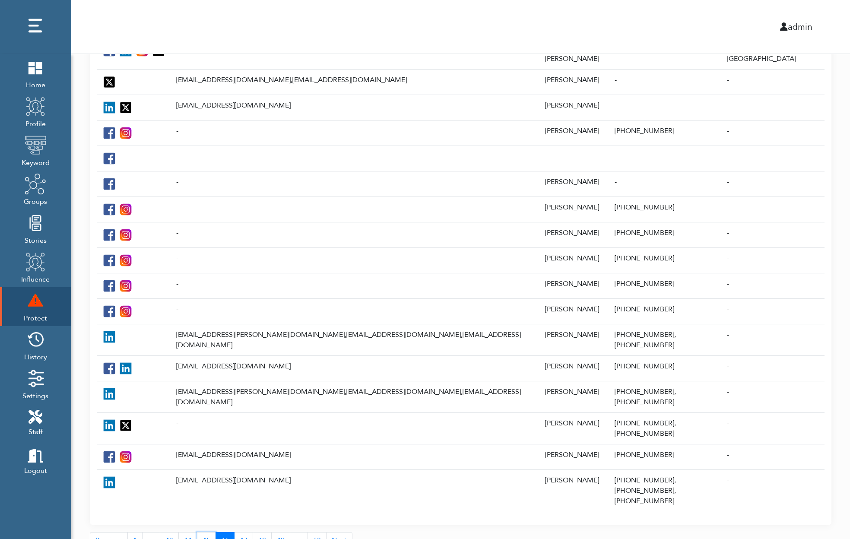
click at [205, 532] on link "45" at bounding box center [206, 540] width 19 height 16
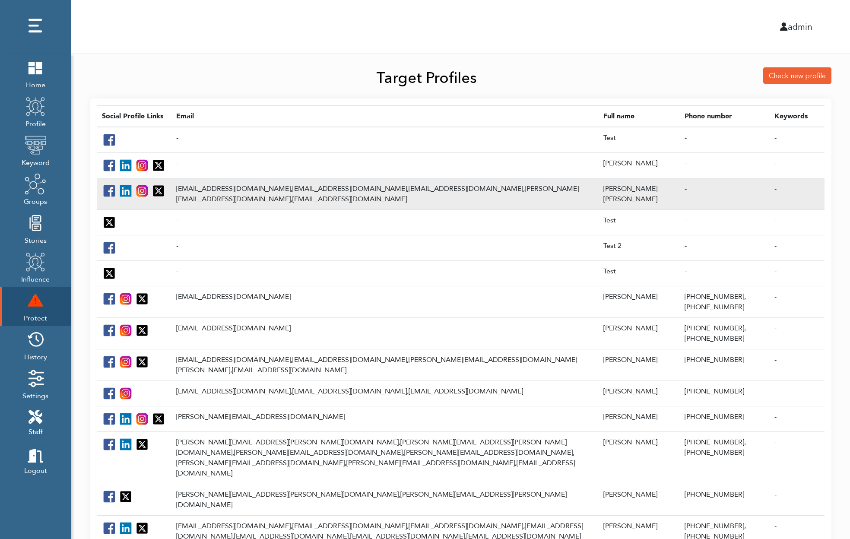
click at [241, 187] on td "[EMAIL_ADDRESS][DOMAIN_NAME], [EMAIL_ADDRESS][DOMAIN_NAME], [EMAIL_ADDRESS][DOM…" at bounding box center [384, 194] width 427 height 32
